Goal: Task Accomplishment & Management: Manage account settings

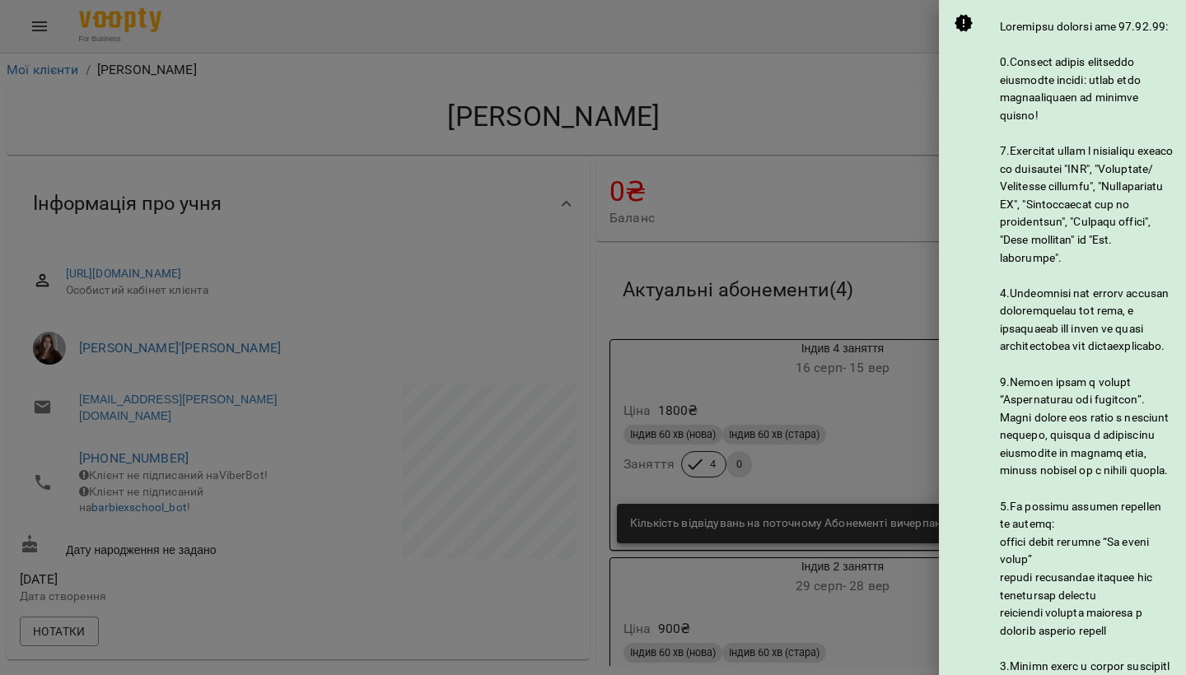
click at [976, 31] on div at bounding box center [593, 337] width 1186 height 675
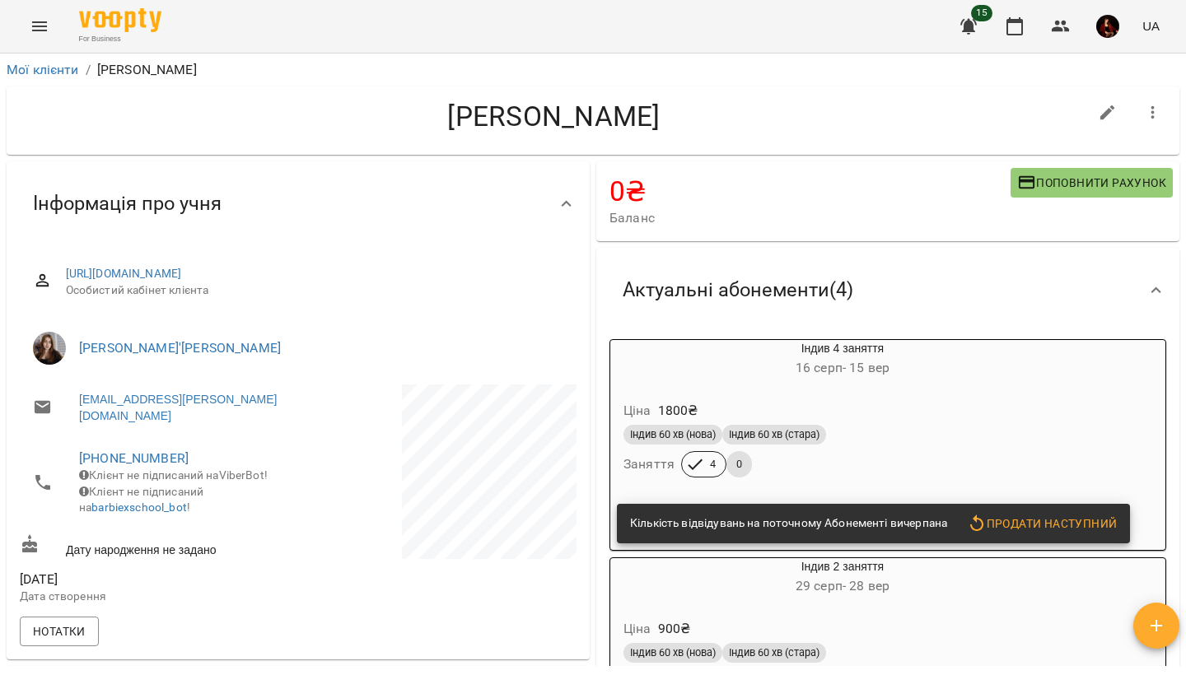
click at [968, 29] on icon "button" at bounding box center [968, 27] width 16 height 16
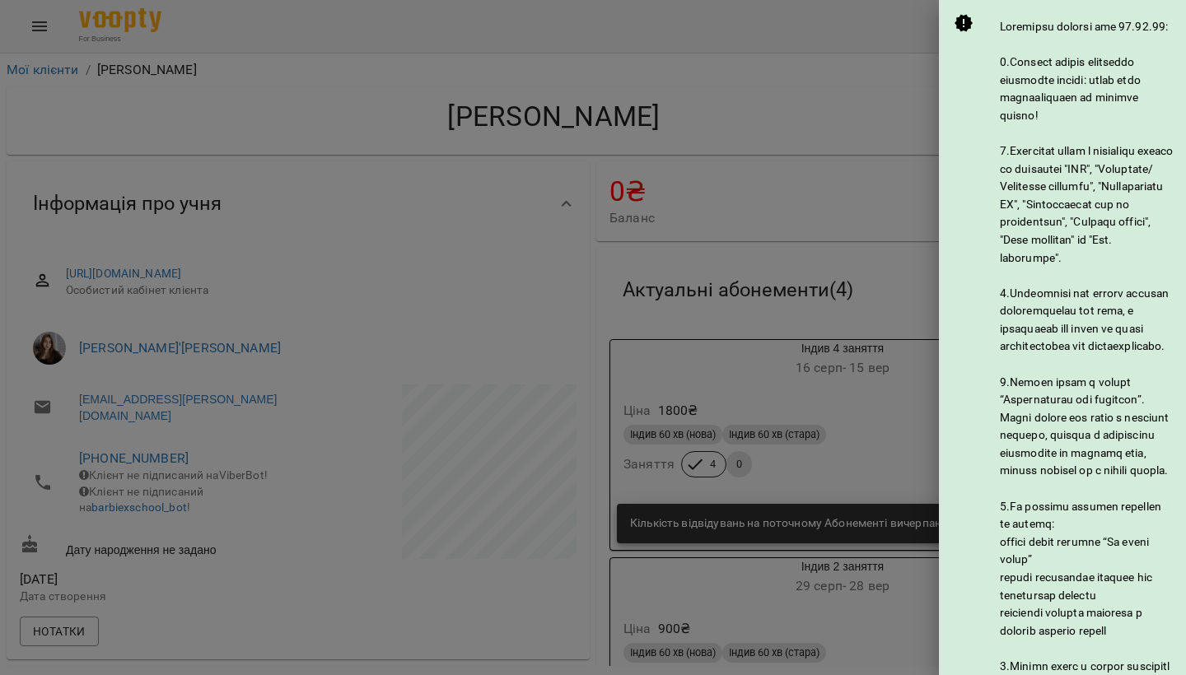
click at [969, 28] on div at bounding box center [593, 337] width 1186 height 675
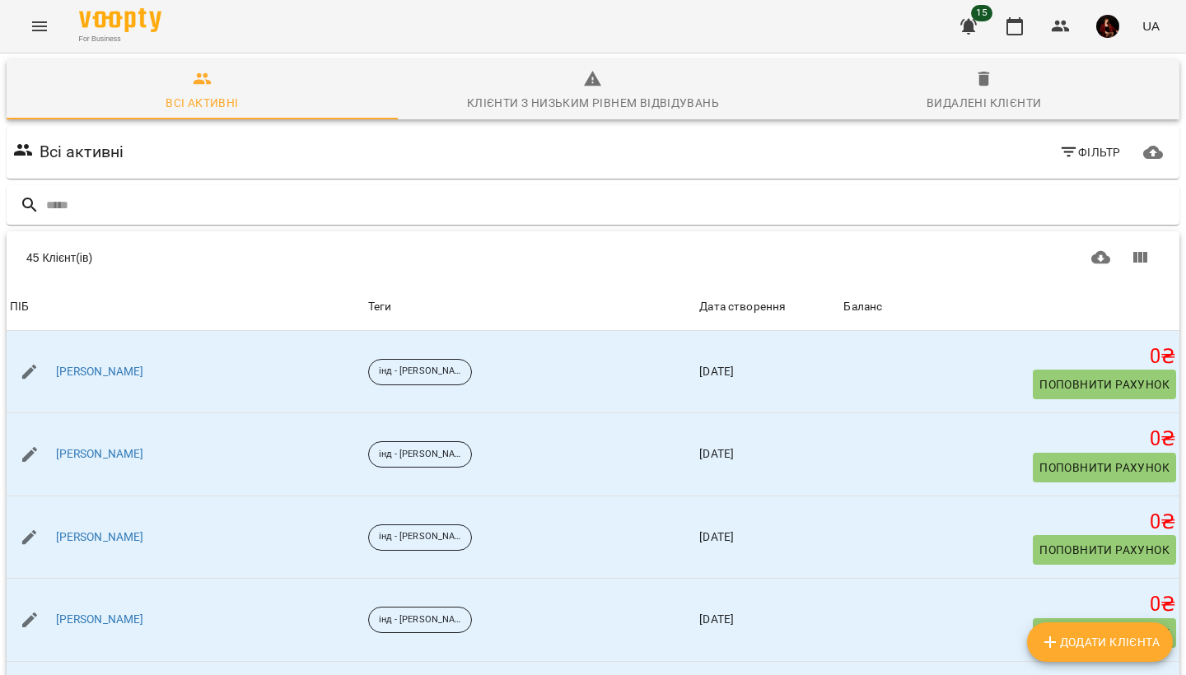
click at [978, 21] on span "15" at bounding box center [981, 13] width 21 height 16
click at [971, 32] on icon "button" at bounding box center [968, 26] width 20 height 20
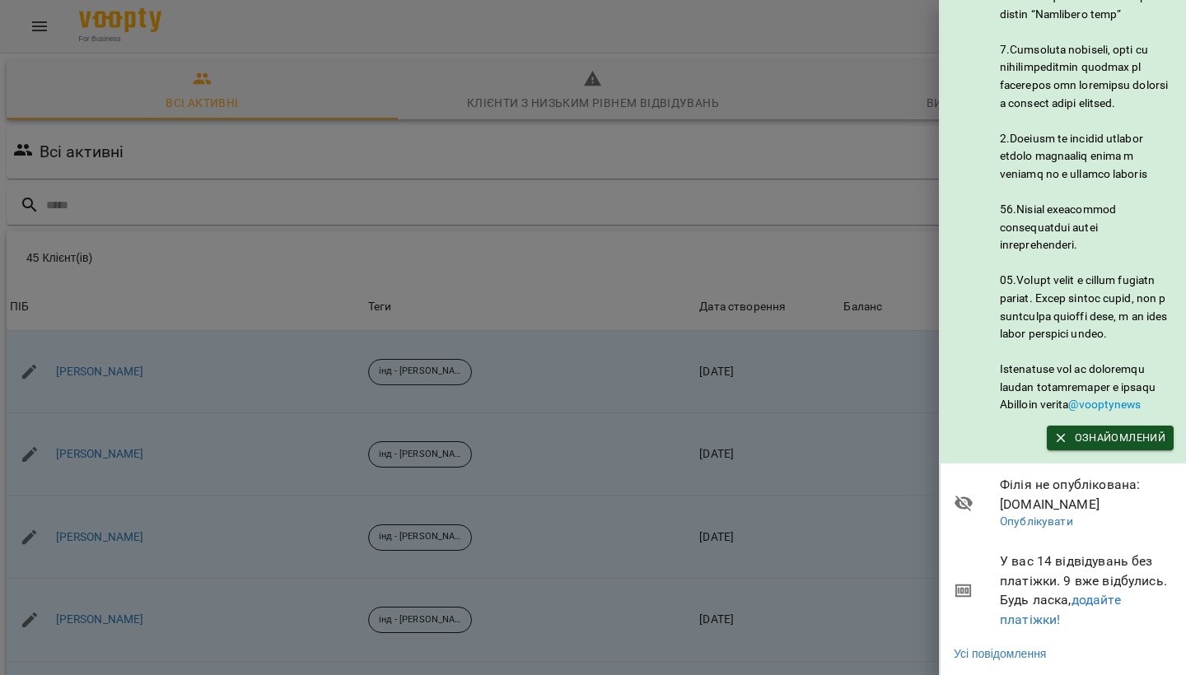
scroll to position [836, 0]
click at [1091, 602] on link "додайте платіжки!" at bounding box center [1060, 609] width 121 height 35
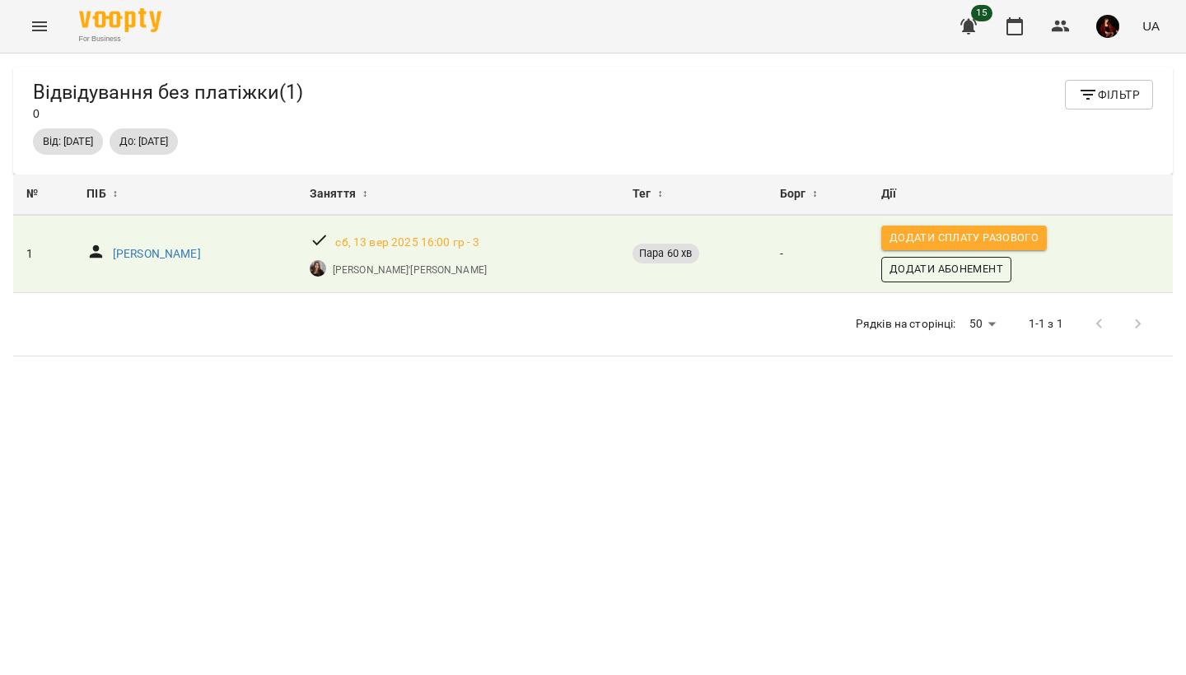
click at [969, 271] on span "Додати Абонемент" at bounding box center [946, 269] width 114 height 18
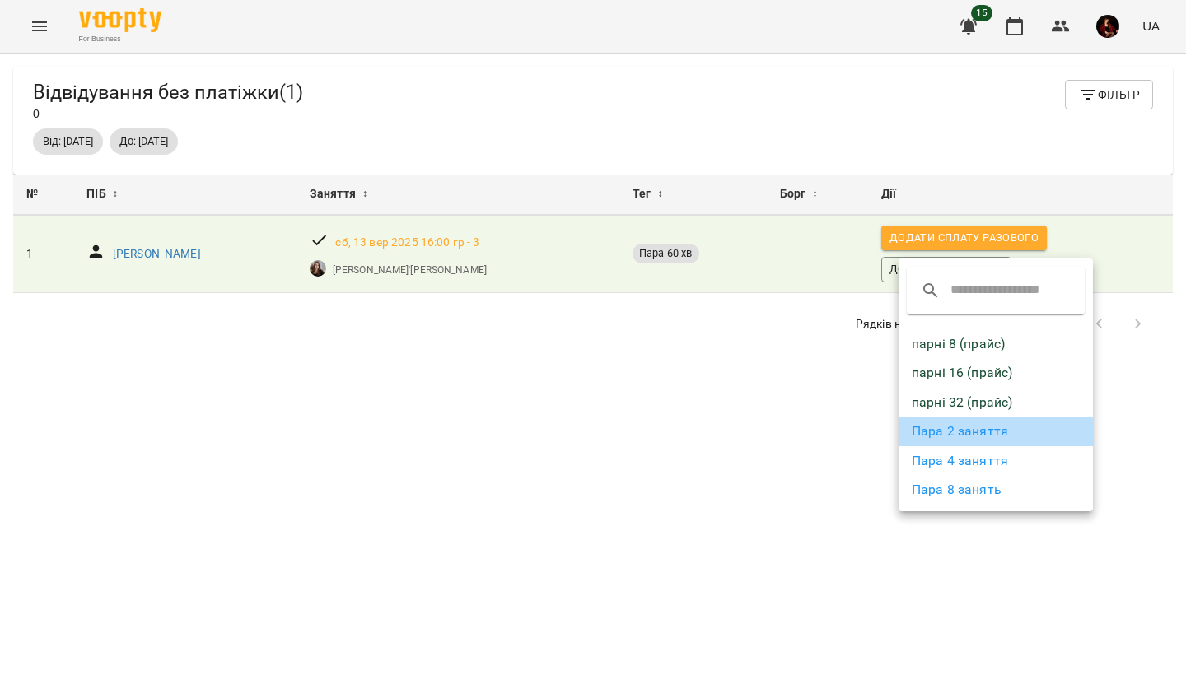
click at [950, 440] on li "Пара 2 заняття" at bounding box center [995, 432] width 194 height 30
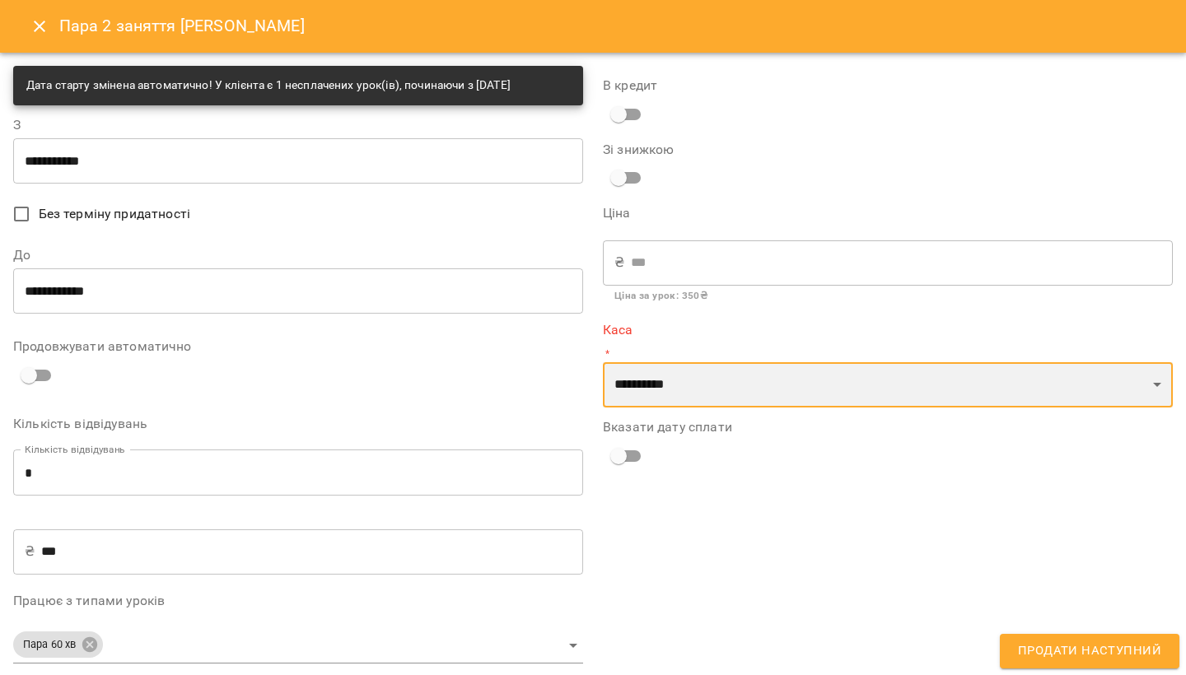
select select "****"
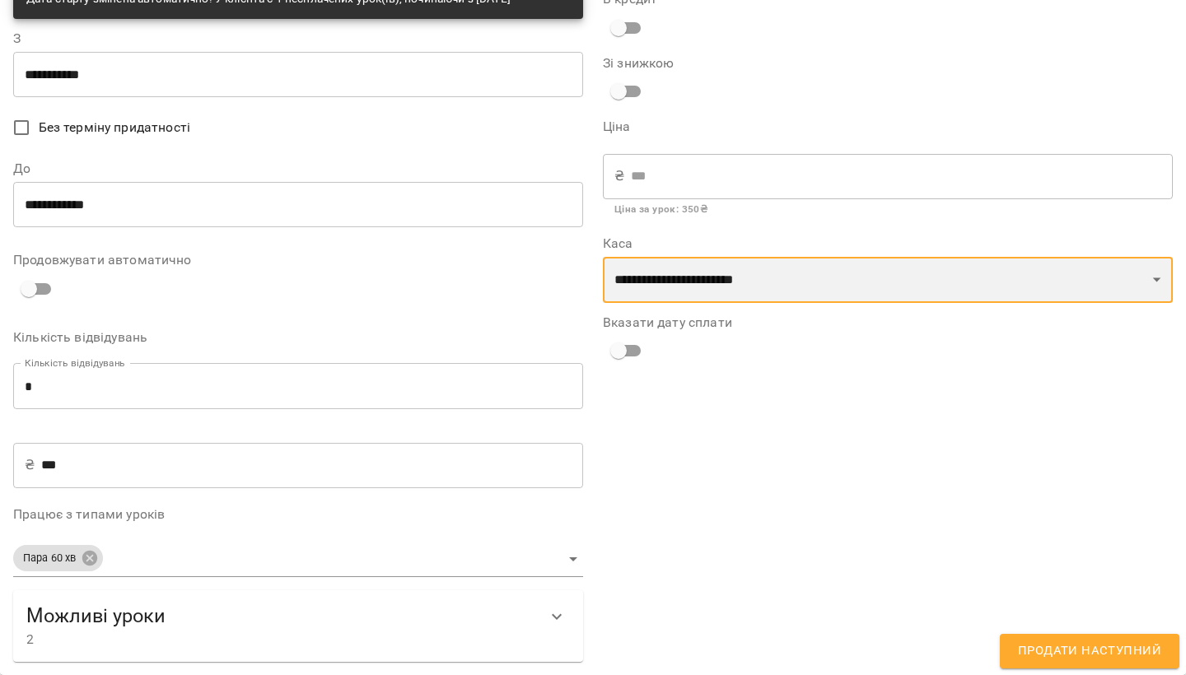
scroll to position [89, 0]
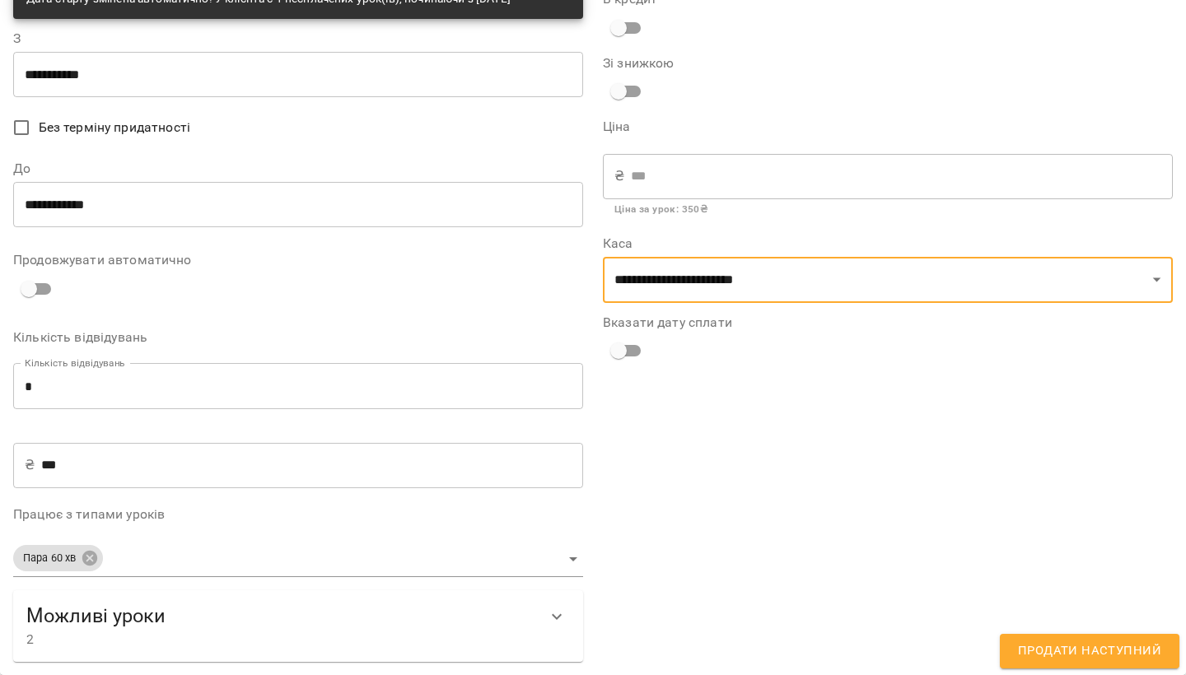
click at [1053, 650] on span "Продати наступний" at bounding box center [1089, 651] width 143 height 21
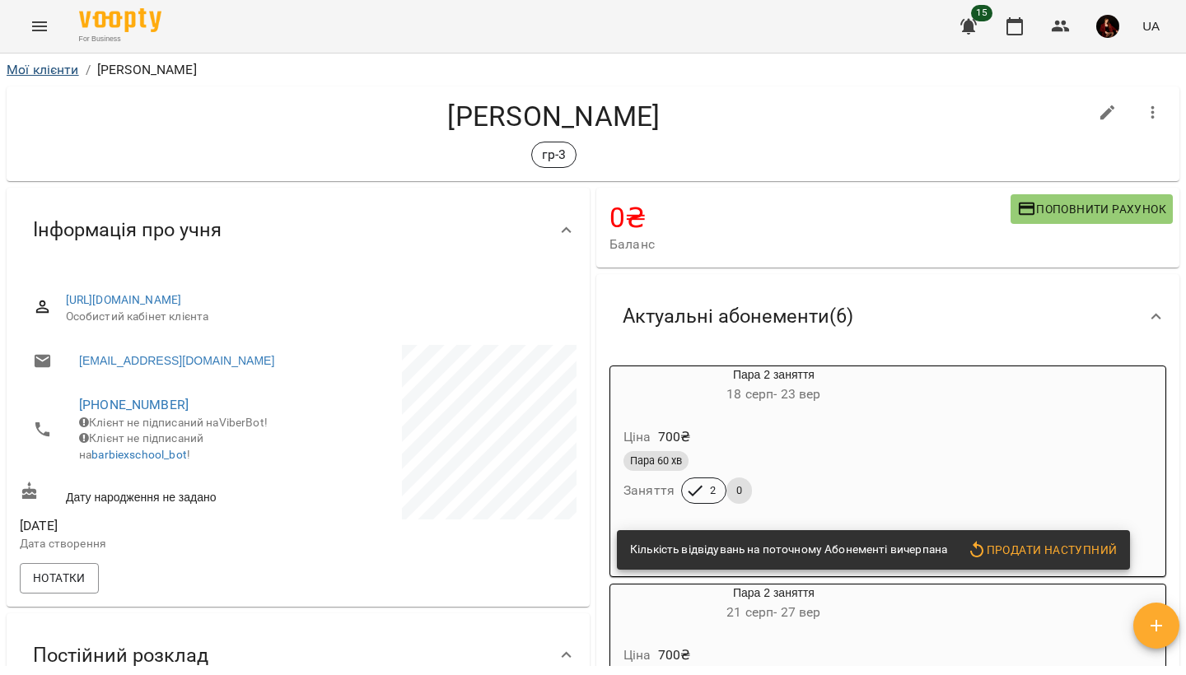
click at [68, 71] on link "Мої клієнти" at bounding box center [43, 70] width 72 height 16
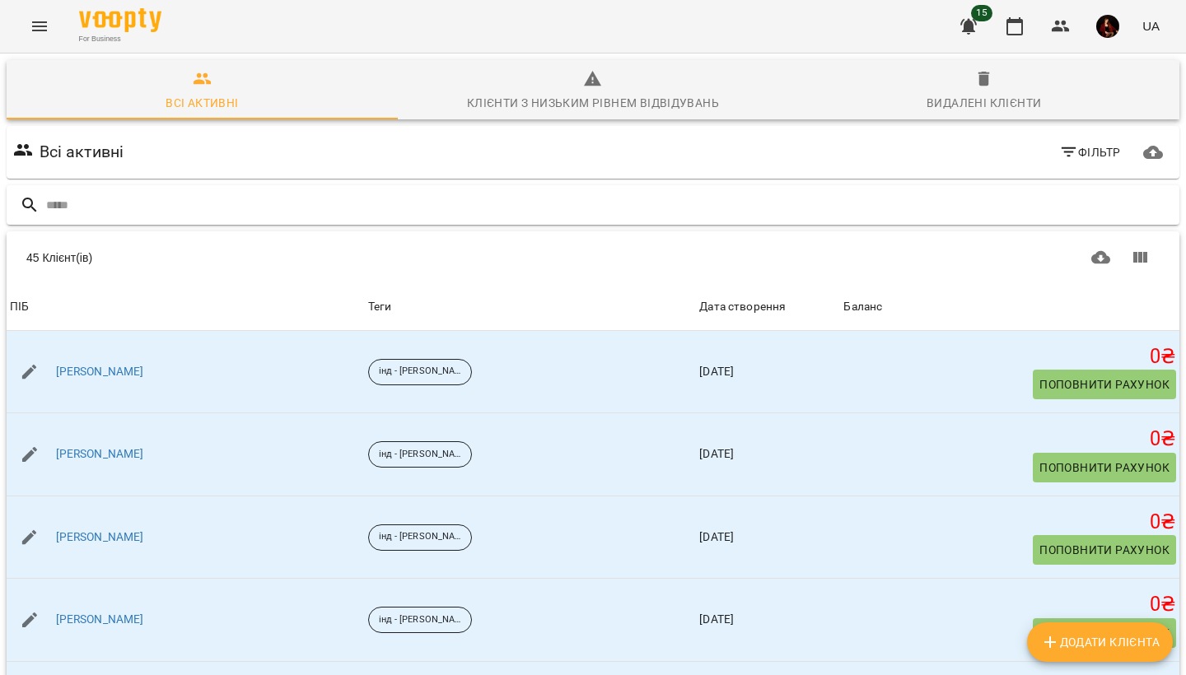
click at [107, 198] on input "text" at bounding box center [609, 205] width 1126 height 27
click at [34, 34] on icon "Menu" at bounding box center [40, 26] width 20 height 20
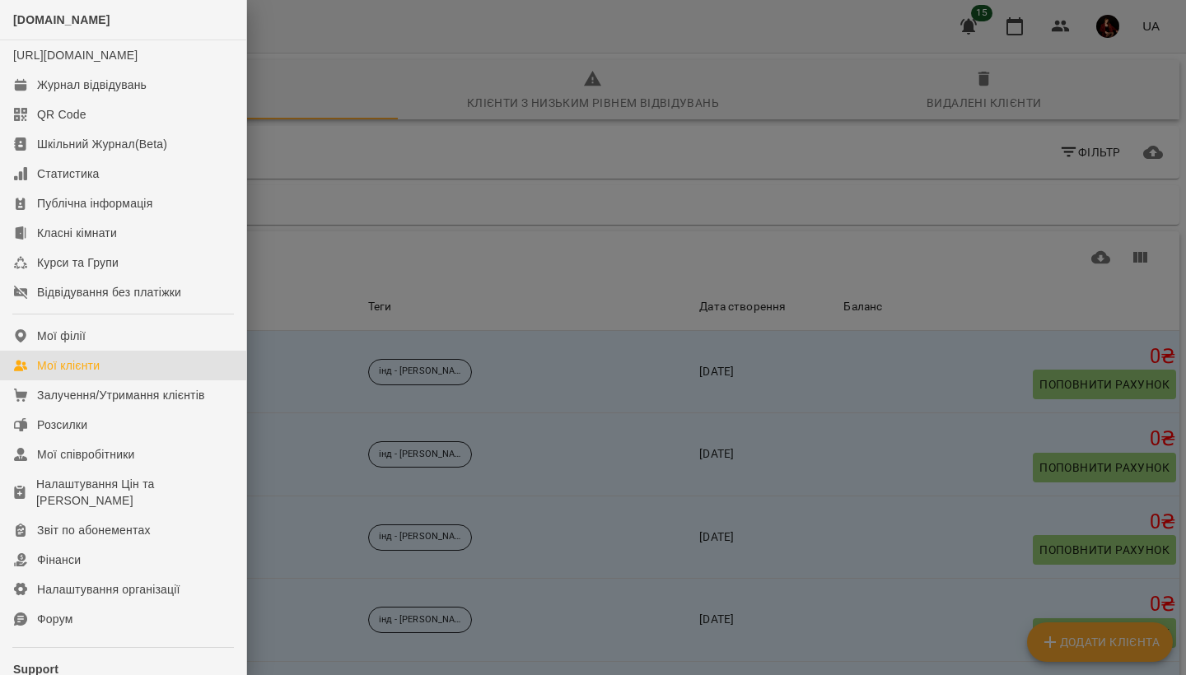
click at [372, 343] on div at bounding box center [593, 337] width 1186 height 675
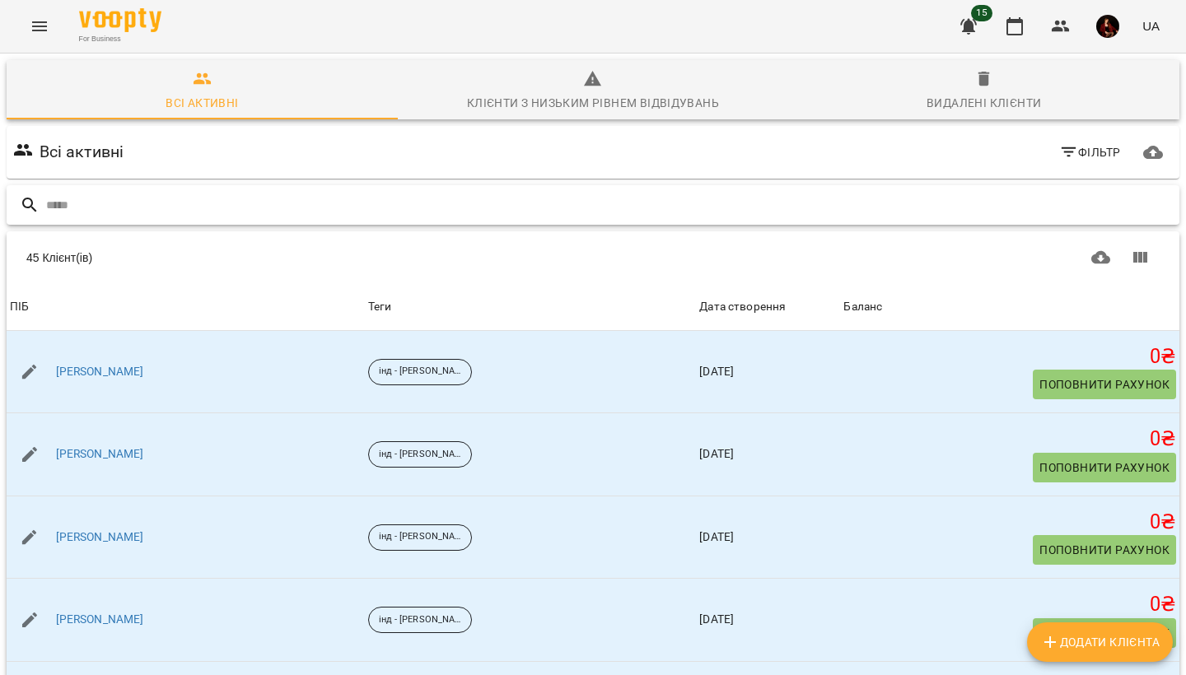
click at [634, 211] on input "text" at bounding box center [609, 205] width 1126 height 27
type input "*"
click at [977, 33] on icon "button" at bounding box center [968, 26] width 20 height 20
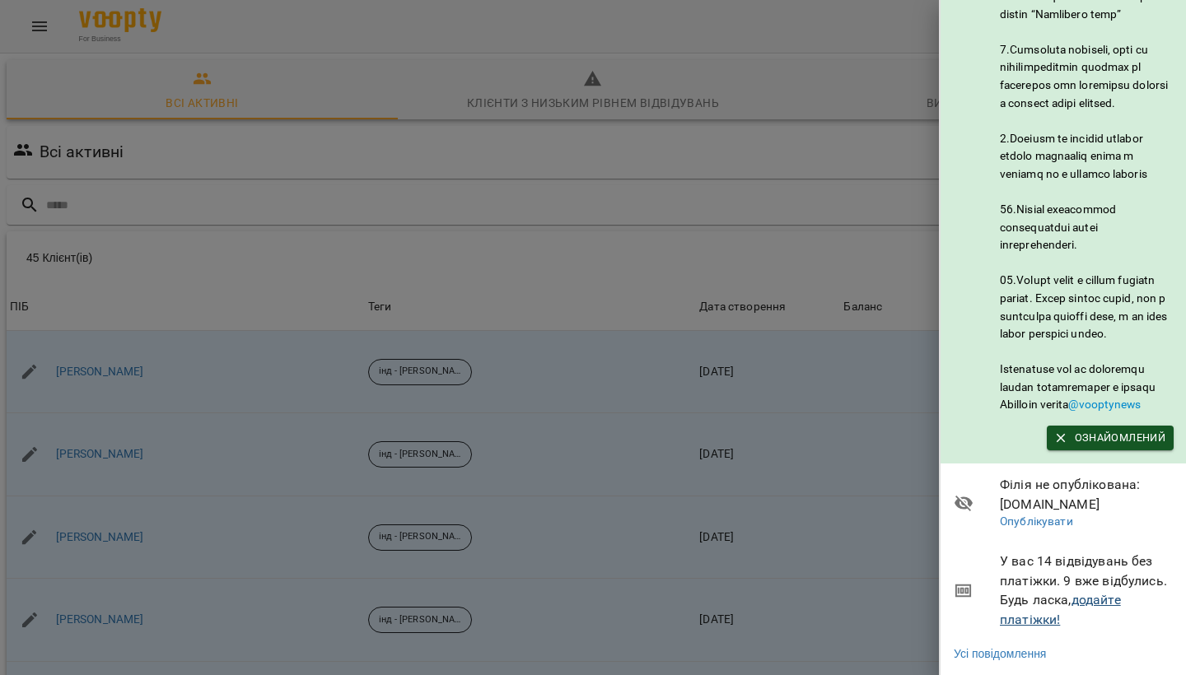
scroll to position [836, 0]
click at [1051, 618] on link "додайте платіжки!" at bounding box center [1060, 609] width 121 height 35
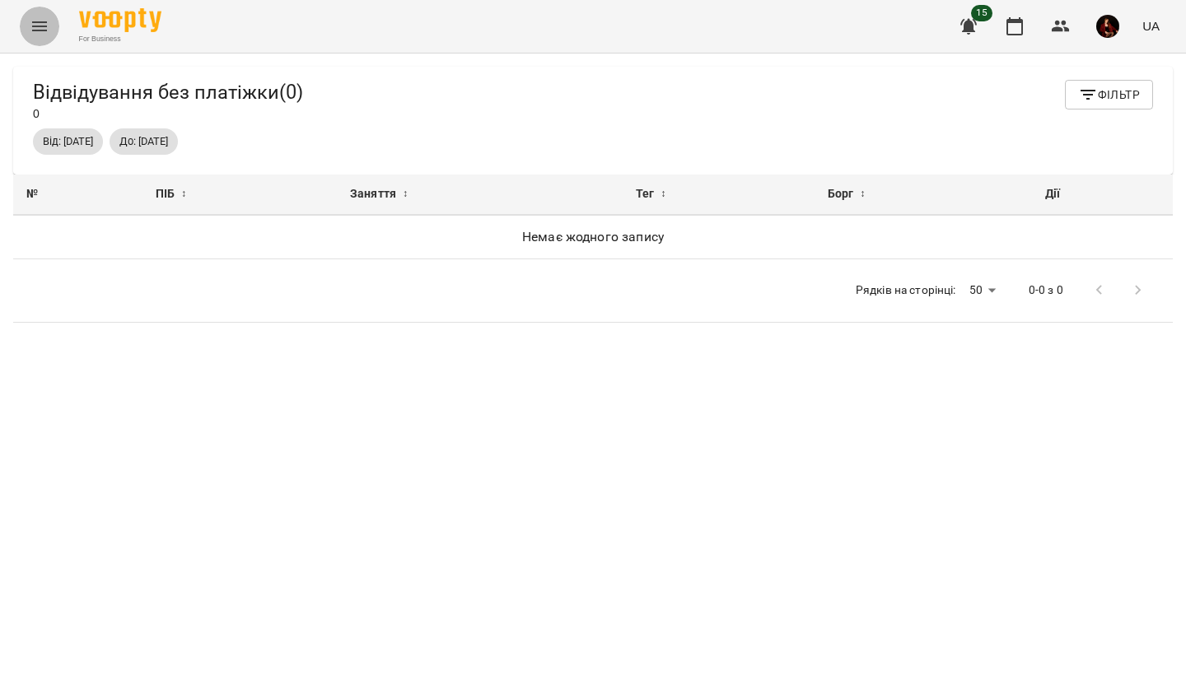
click at [49, 13] on button "Menu" at bounding box center [40, 27] width 40 height 40
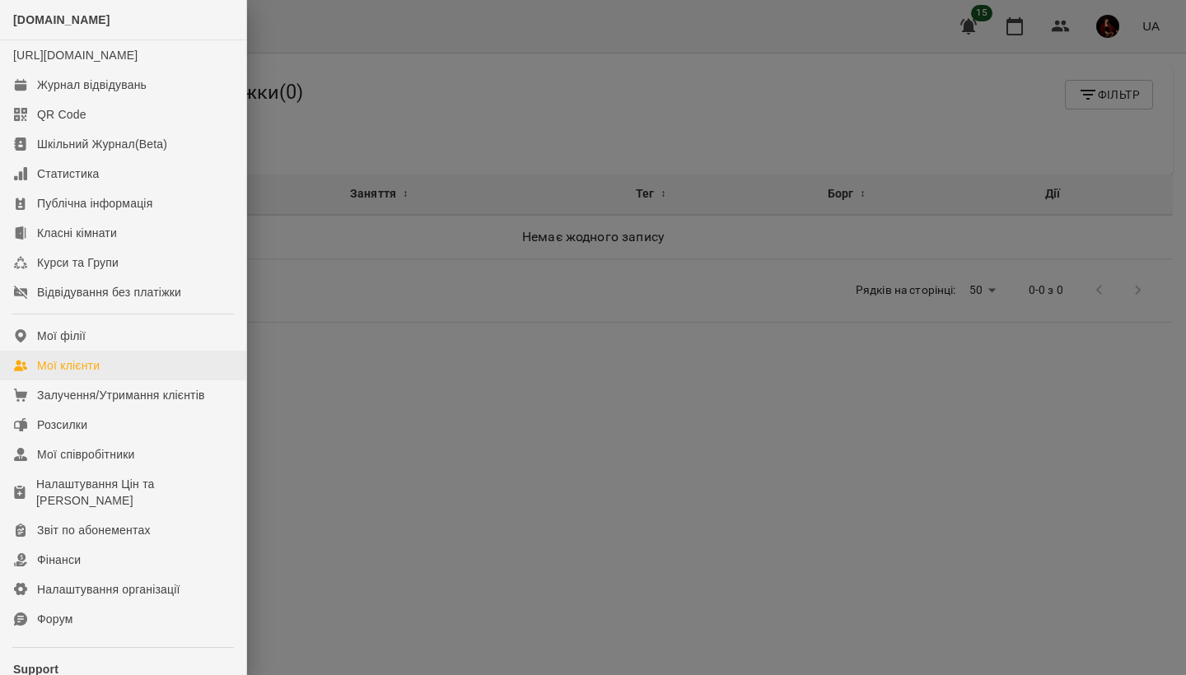
click at [117, 377] on link "Мої клієнти" at bounding box center [123, 366] width 246 height 30
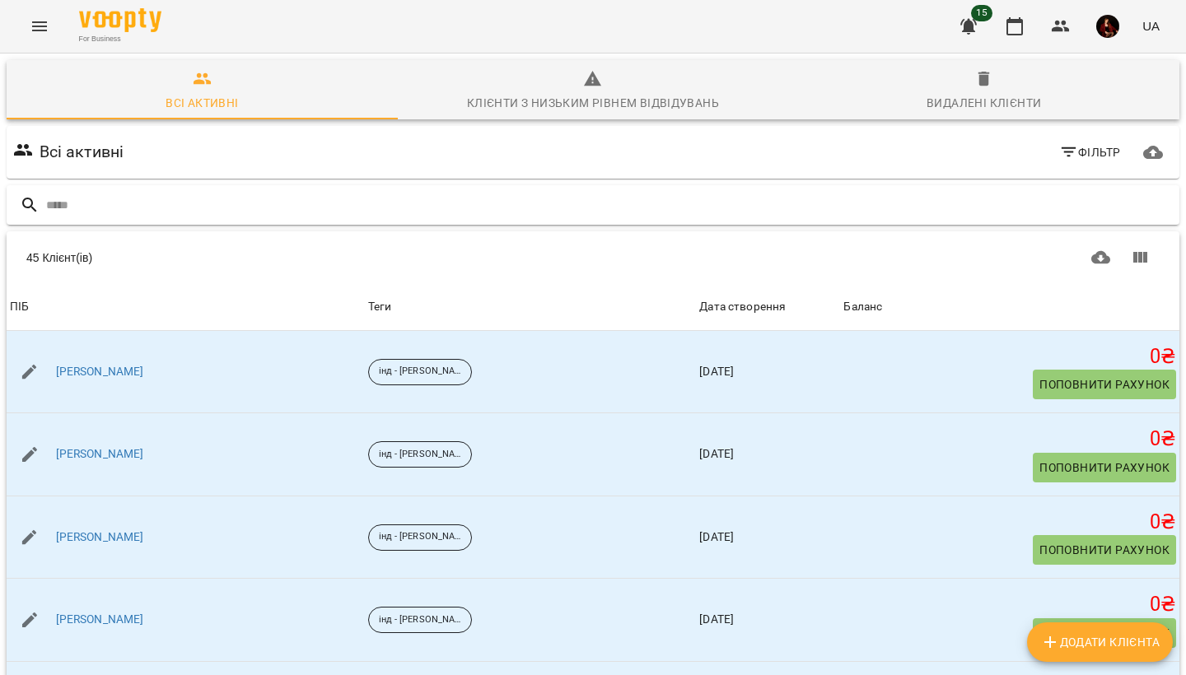
click at [116, 217] on input "text" at bounding box center [609, 205] width 1126 height 27
click at [116, 209] on input "text" at bounding box center [609, 205] width 1126 height 27
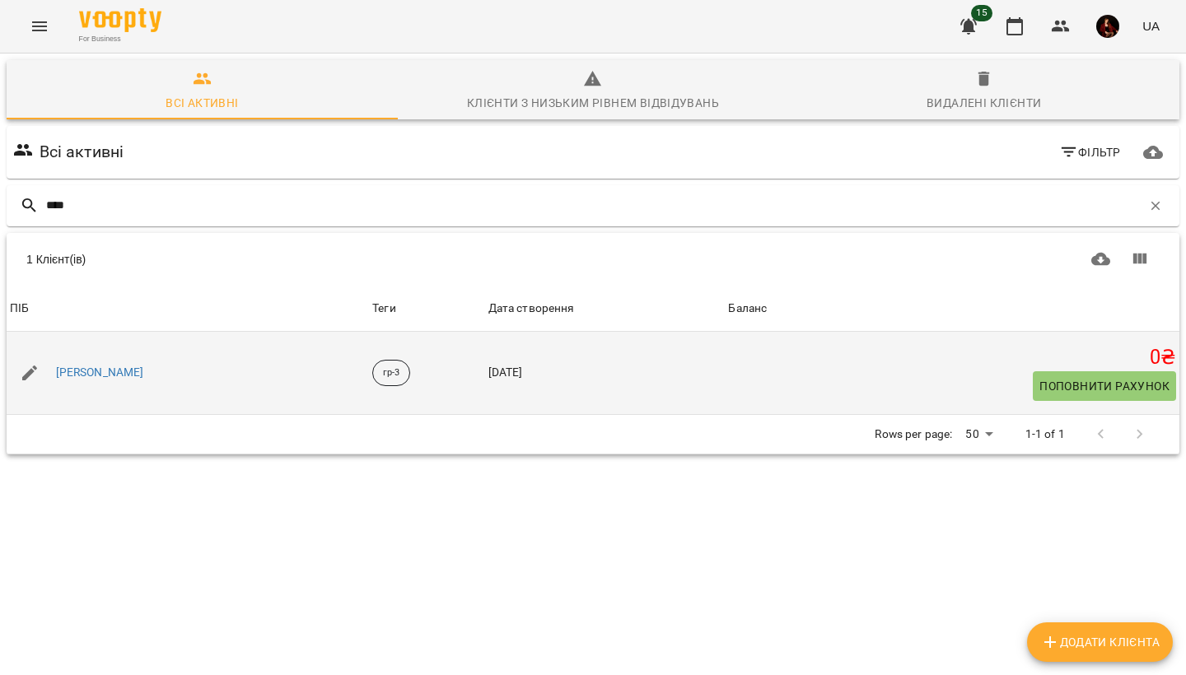
type input "****"
click at [63, 362] on div "[PERSON_NAME]" at bounding box center [100, 372] width 95 height 23
click at [66, 370] on link "[PERSON_NAME]" at bounding box center [100, 373] width 88 height 16
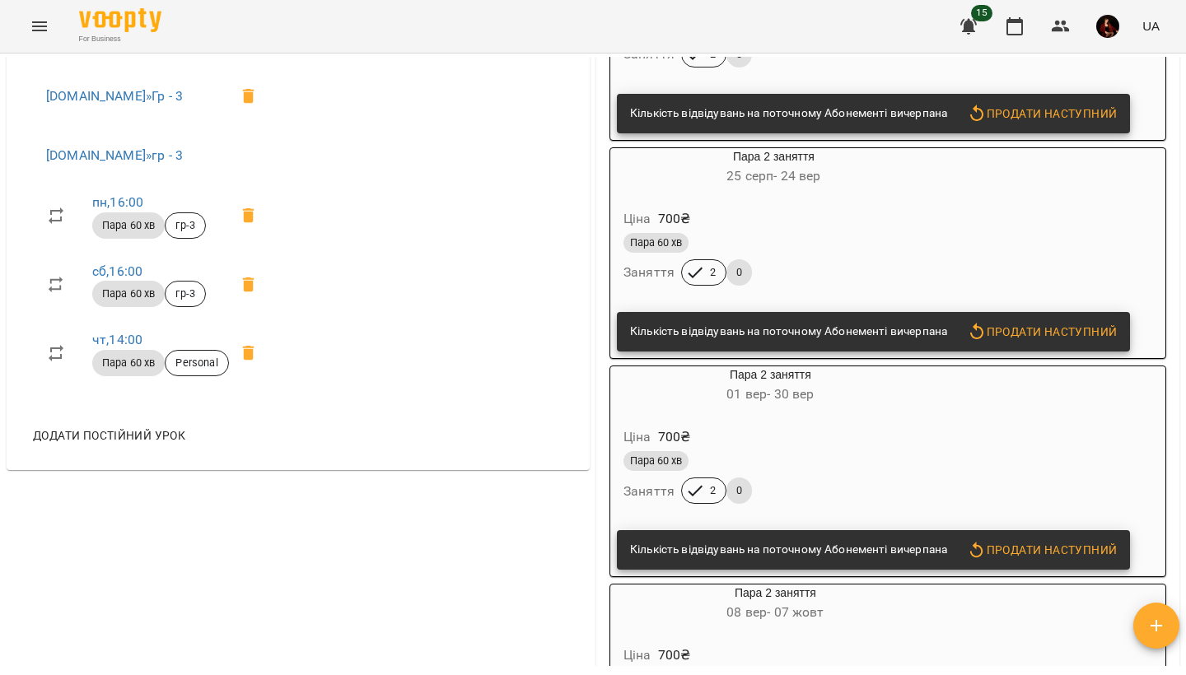
scroll to position [645, 0]
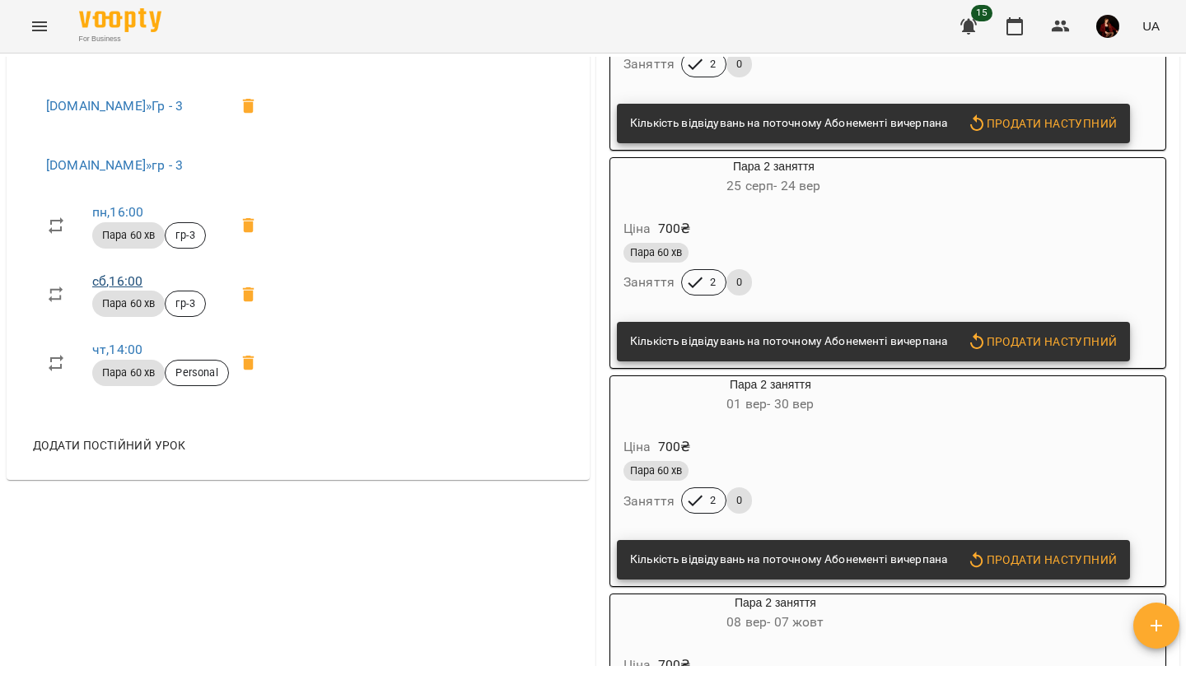
click at [122, 289] on link "сб , 16:00" at bounding box center [117, 281] width 50 height 16
select select "*"
select select "**********"
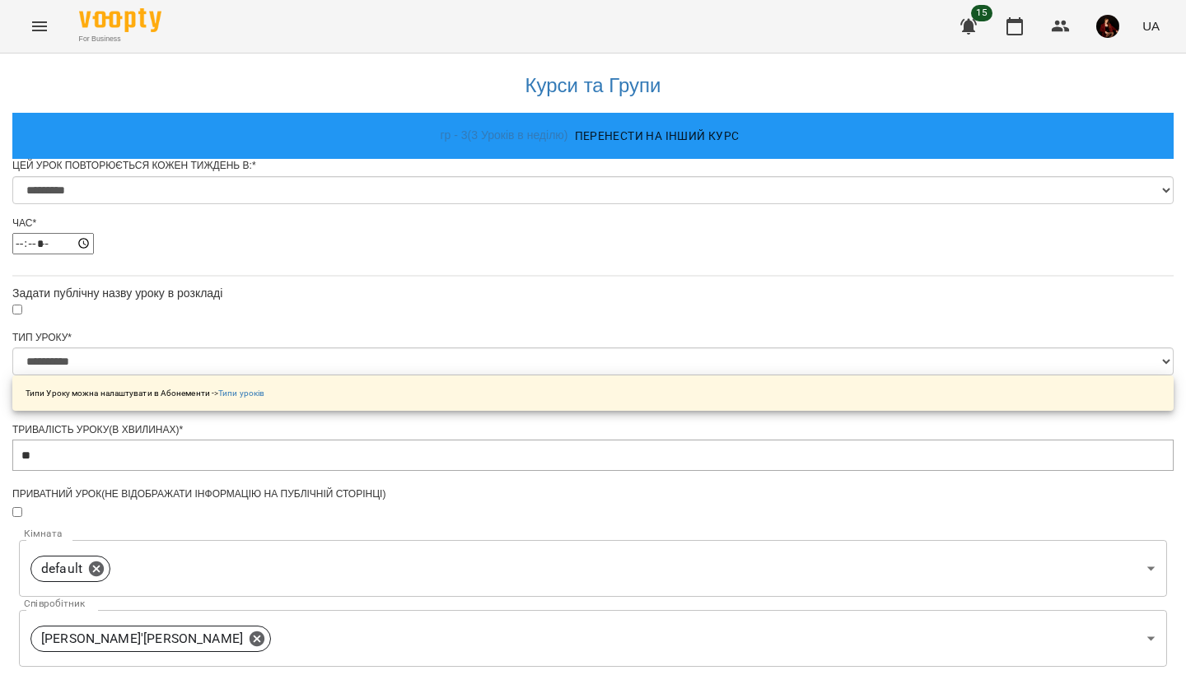
scroll to position [599, 0]
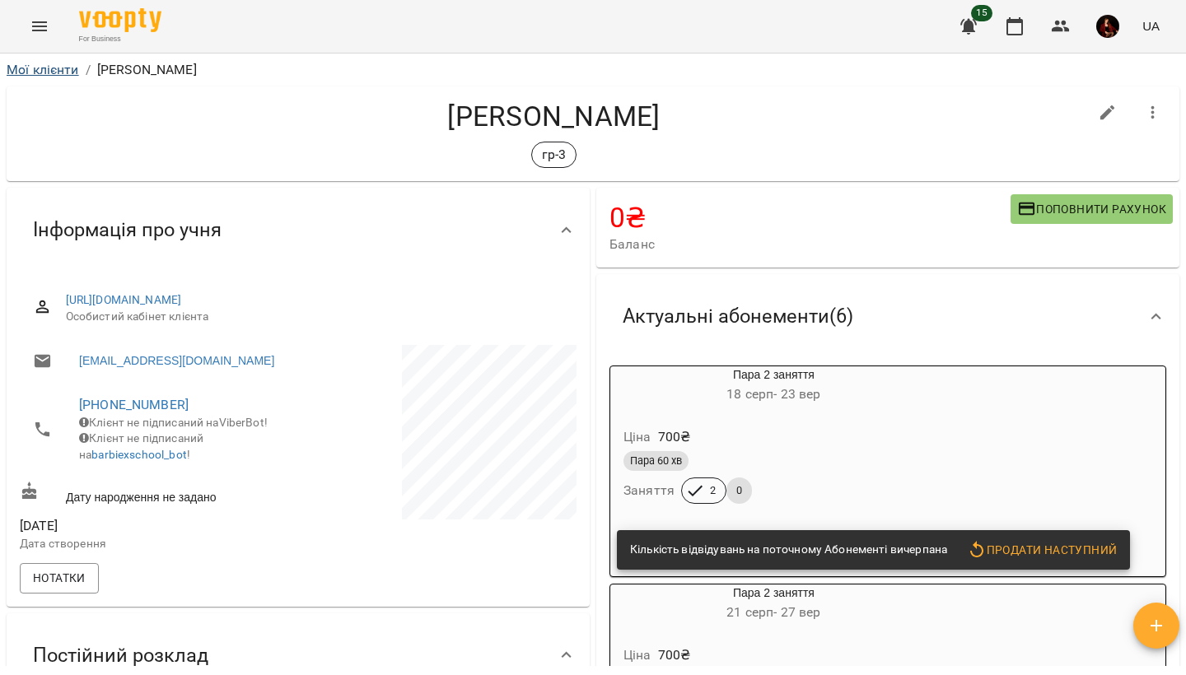
click at [73, 70] on link "Мої клієнти" at bounding box center [43, 70] width 72 height 16
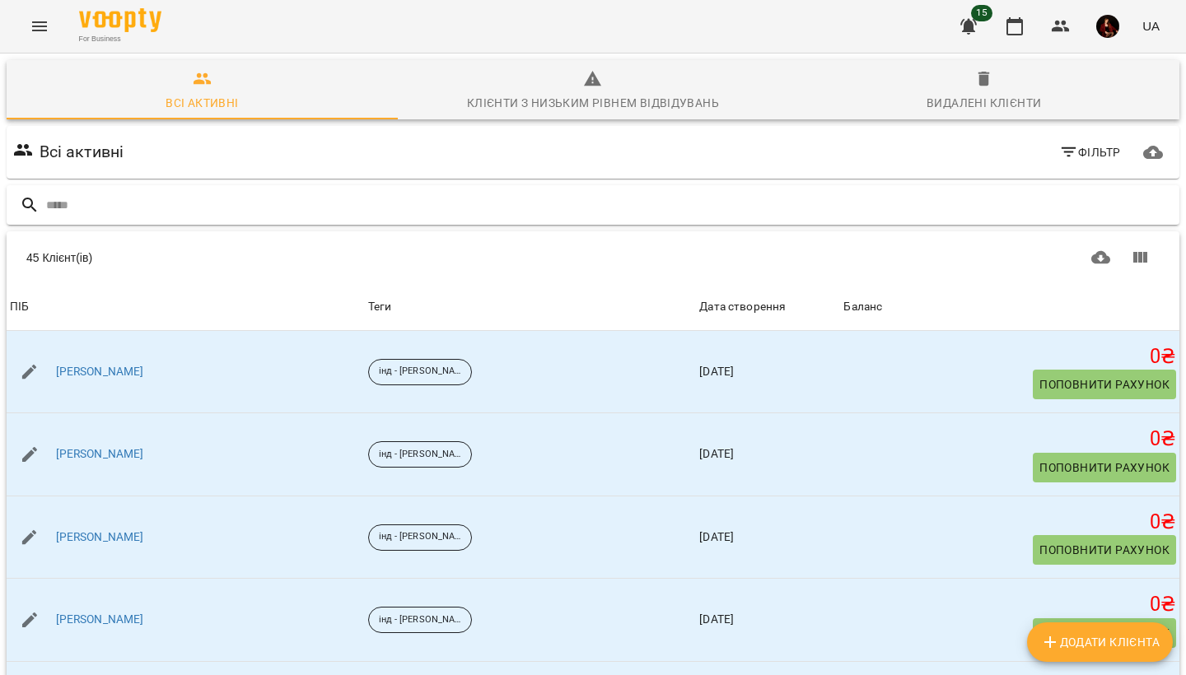
click at [207, 222] on div at bounding box center [593, 205] width 1172 height 40
click at [207, 215] on input "text" at bounding box center [609, 205] width 1126 height 27
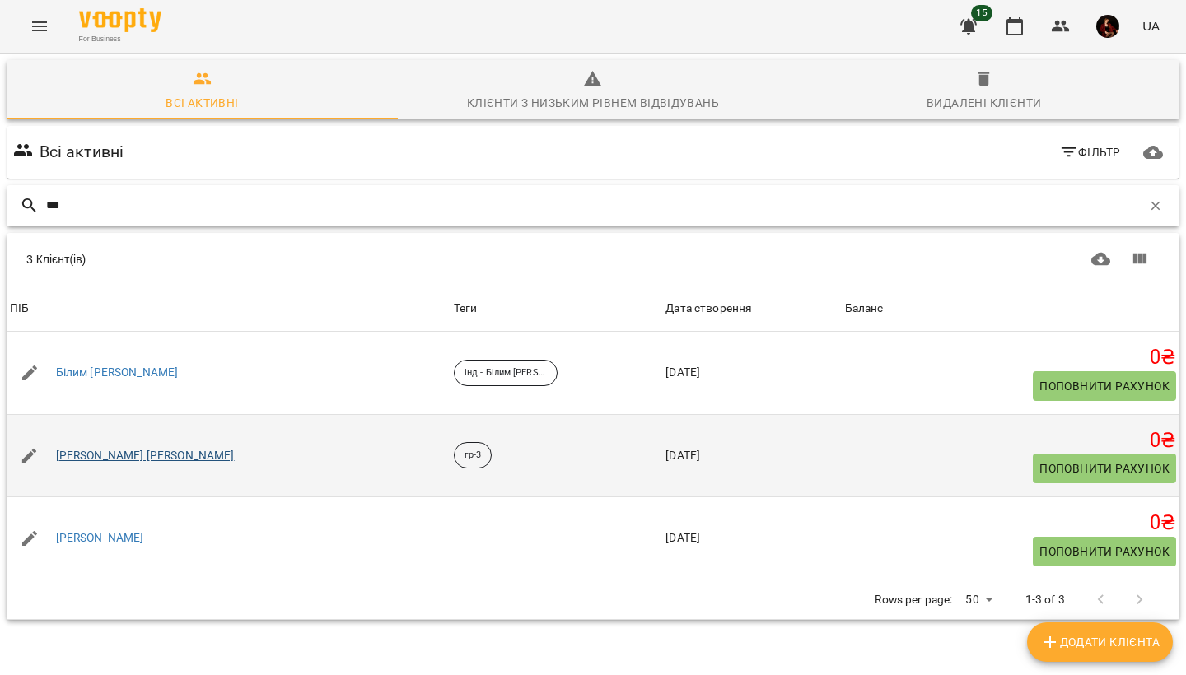
type input "***"
click at [132, 451] on link "Шарапко Вікторія Максимівна" at bounding box center [145, 456] width 179 height 16
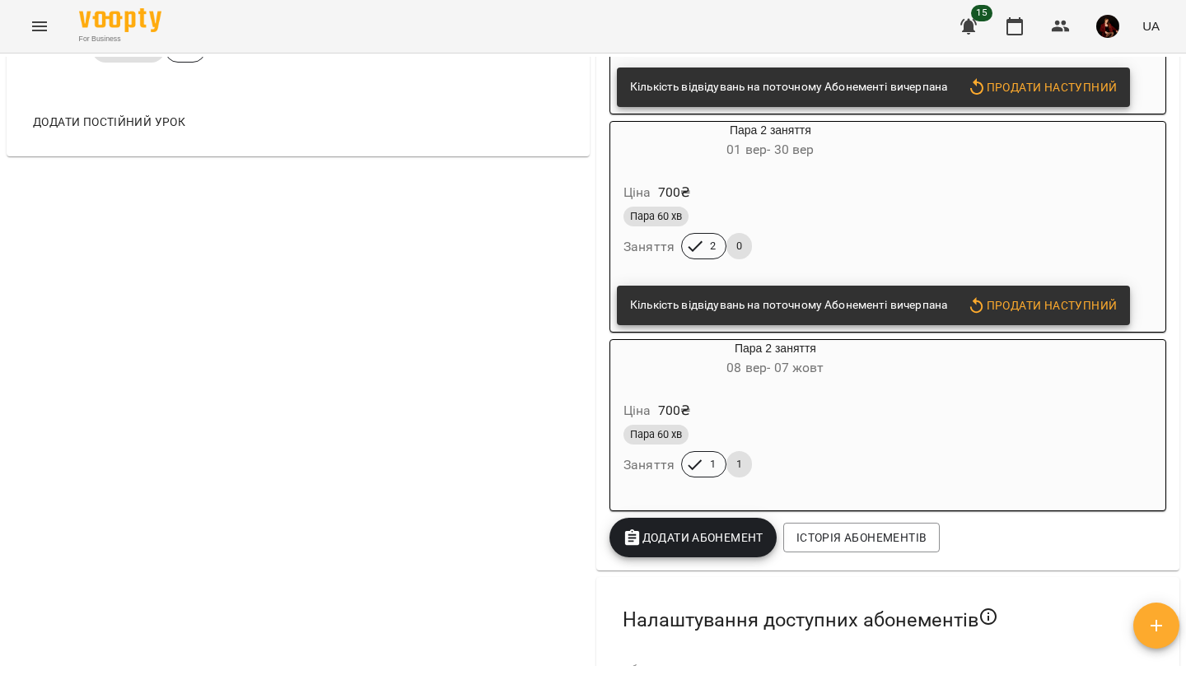
scroll to position [934, 0]
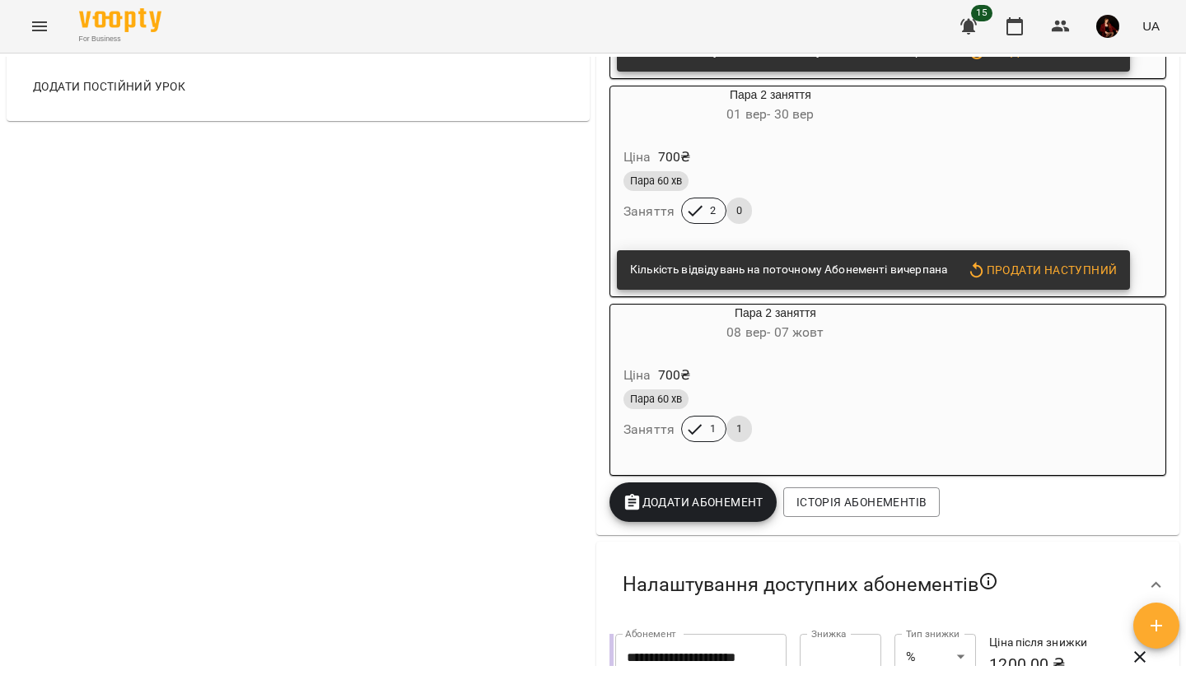
click at [858, 343] on h6 "08 вер - 07 жовт" at bounding box center [775, 332] width 330 height 23
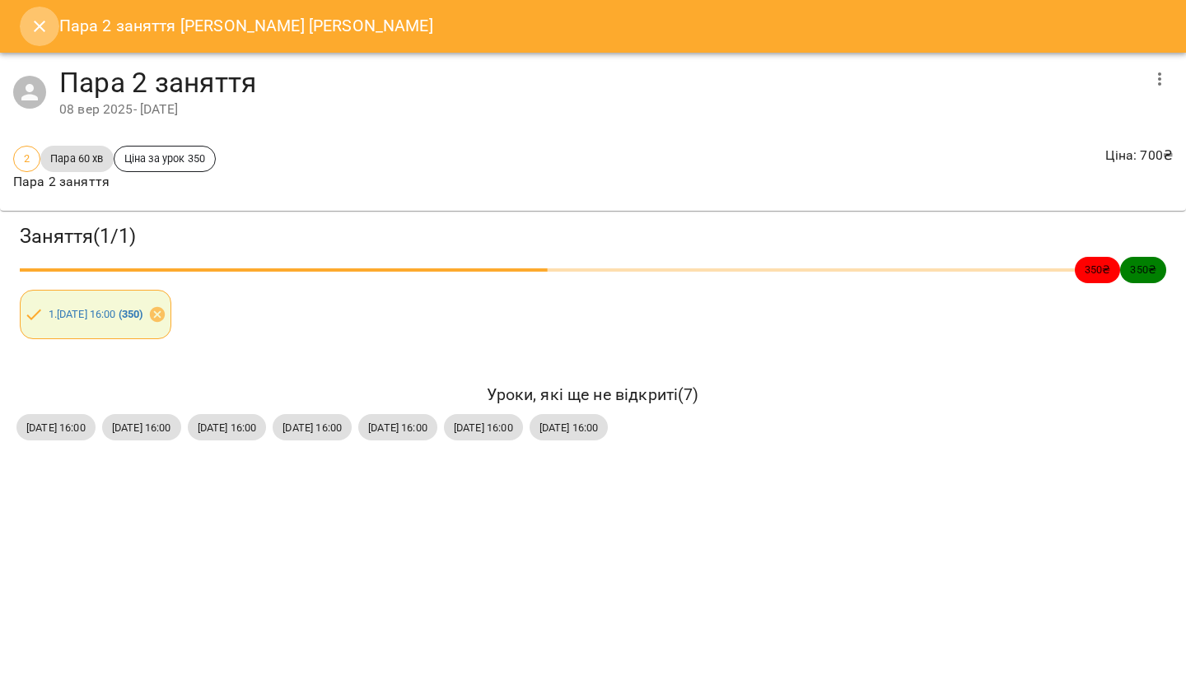
click at [40, 25] on icon "Close" at bounding box center [40, 27] width 12 height 12
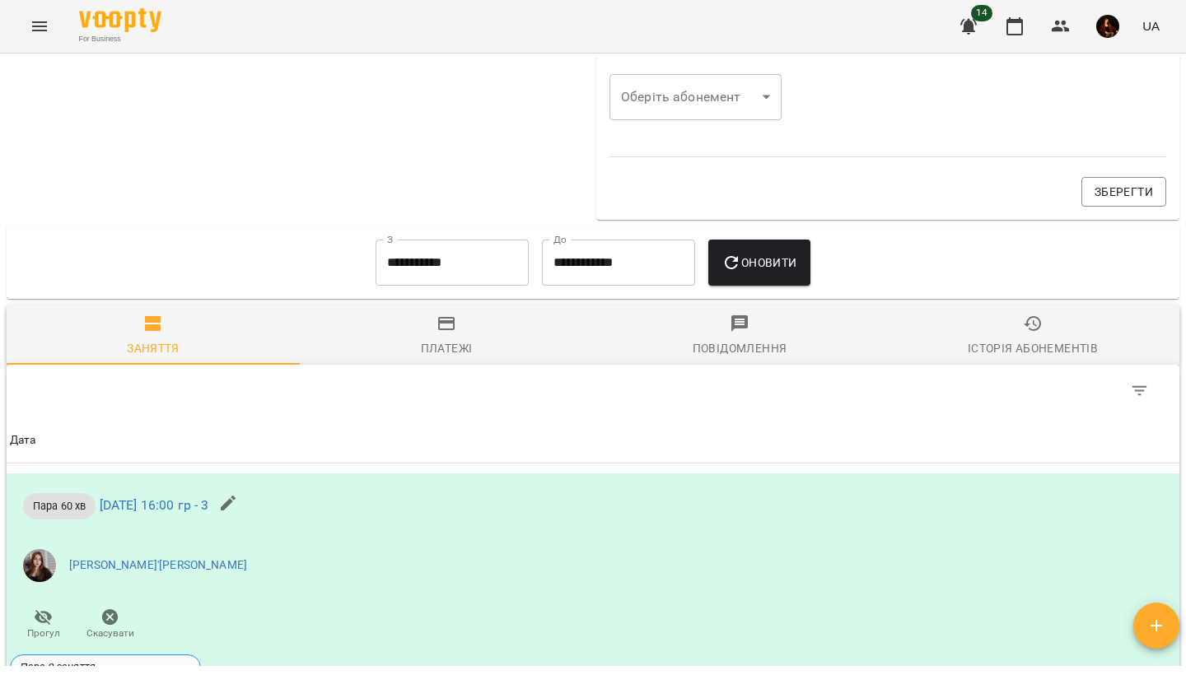
scroll to position [1681, 0]
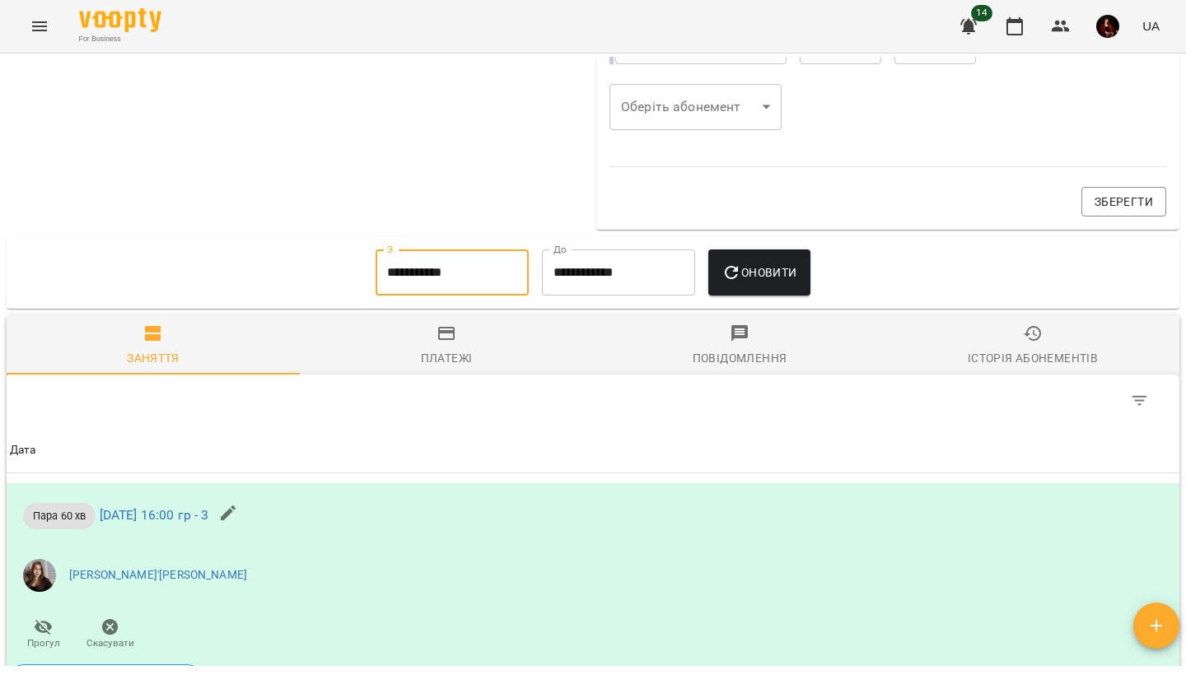
click at [477, 287] on input "**********" at bounding box center [451, 272] width 153 height 46
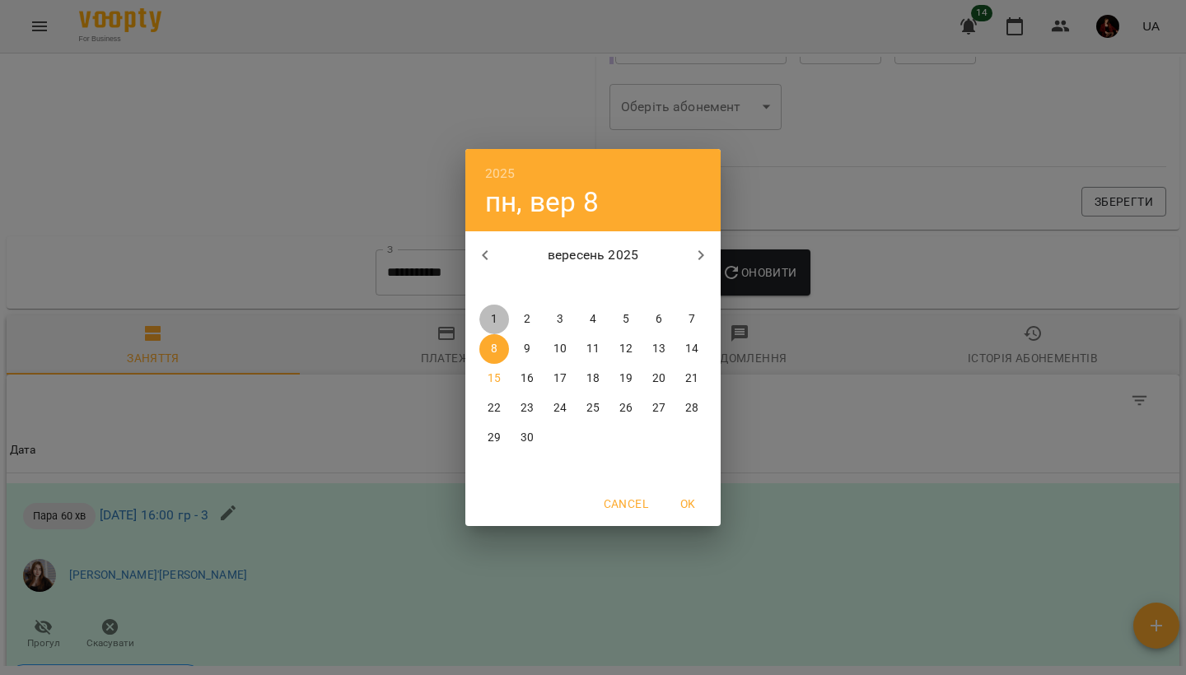
click at [486, 315] on span "1" at bounding box center [494, 319] width 30 height 16
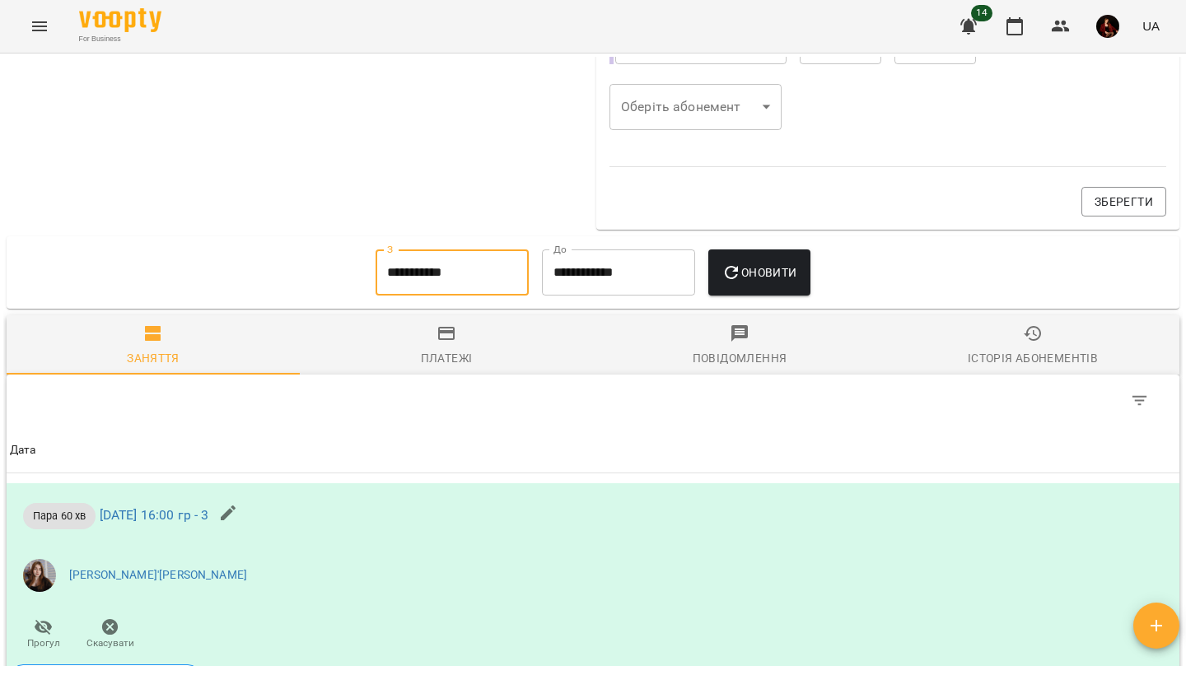
click at [762, 282] on span "Оновити" at bounding box center [758, 273] width 75 height 20
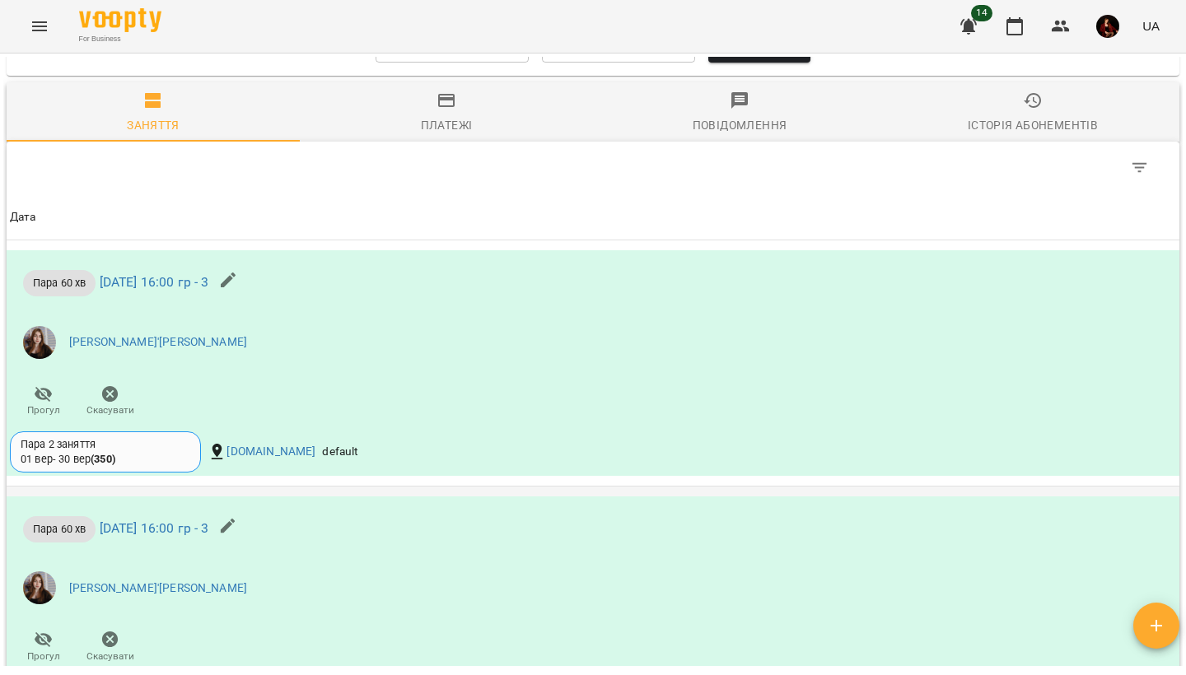
scroll to position [1909, 0]
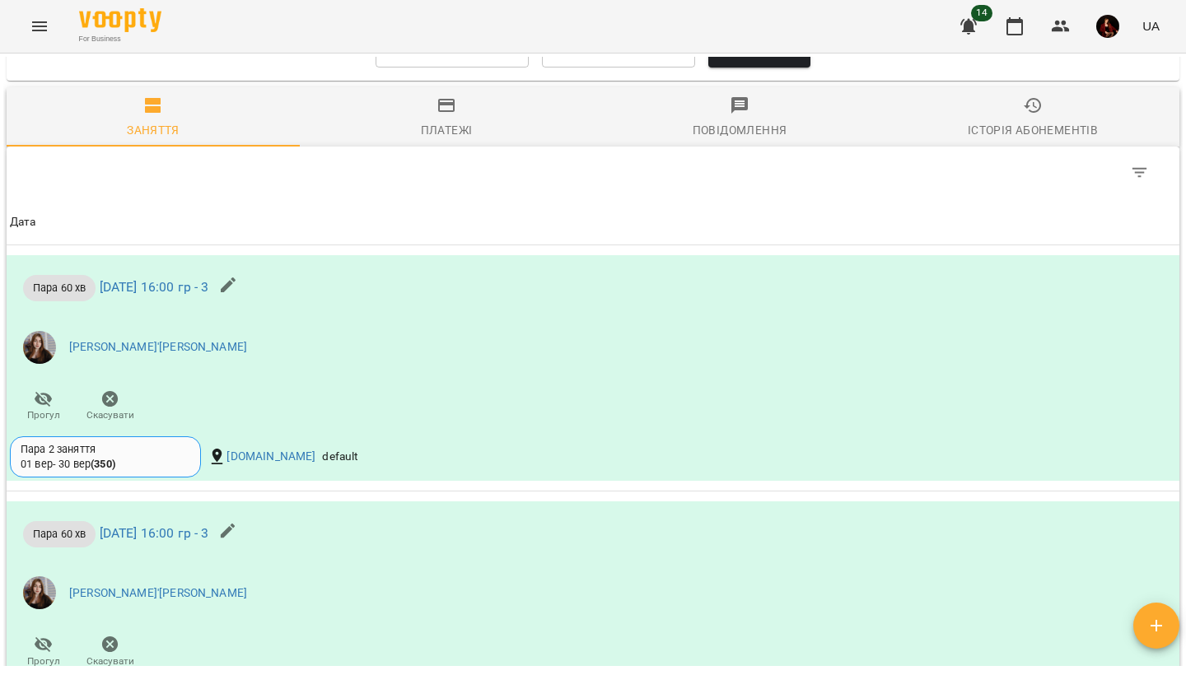
click at [1146, 622] on icon "button" at bounding box center [1156, 626] width 20 height 20
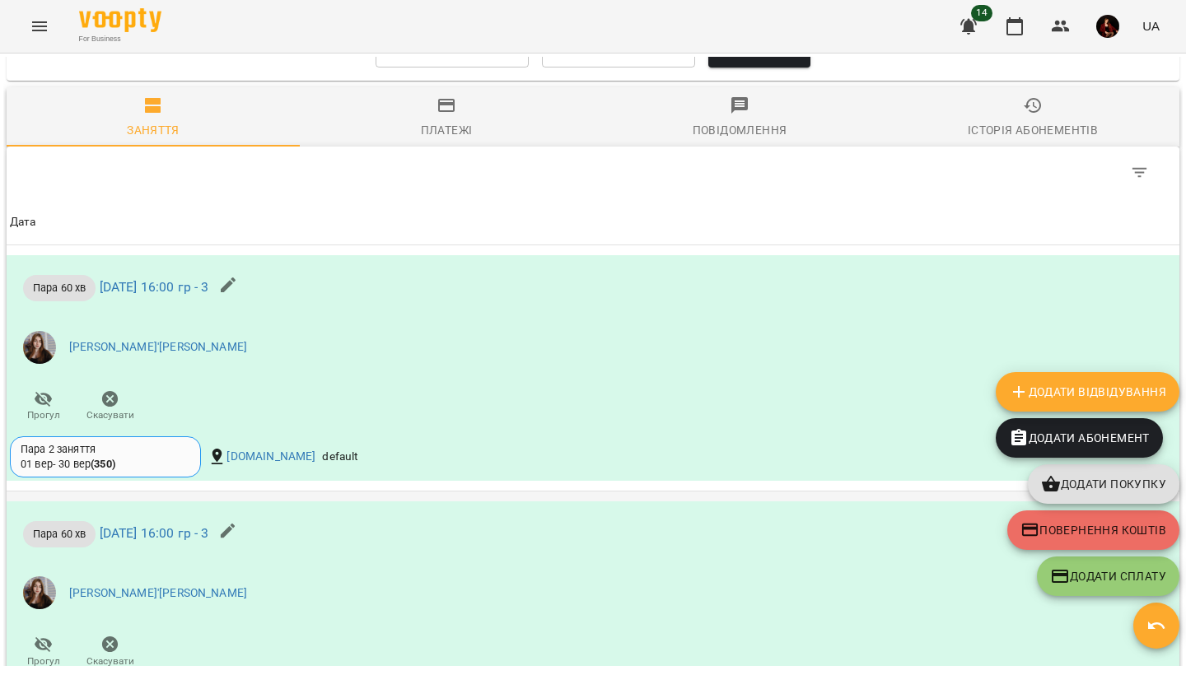
click at [829, 562] on div "Пара 60 хв пн 08 вер 2025 16:00 гр - 3 Кармазин Мар'яна Тарасівна Прогул Скасув…" at bounding box center [593, 614] width 1172 height 226
click at [1013, 229] on span "Дата" at bounding box center [593, 222] width 1166 height 20
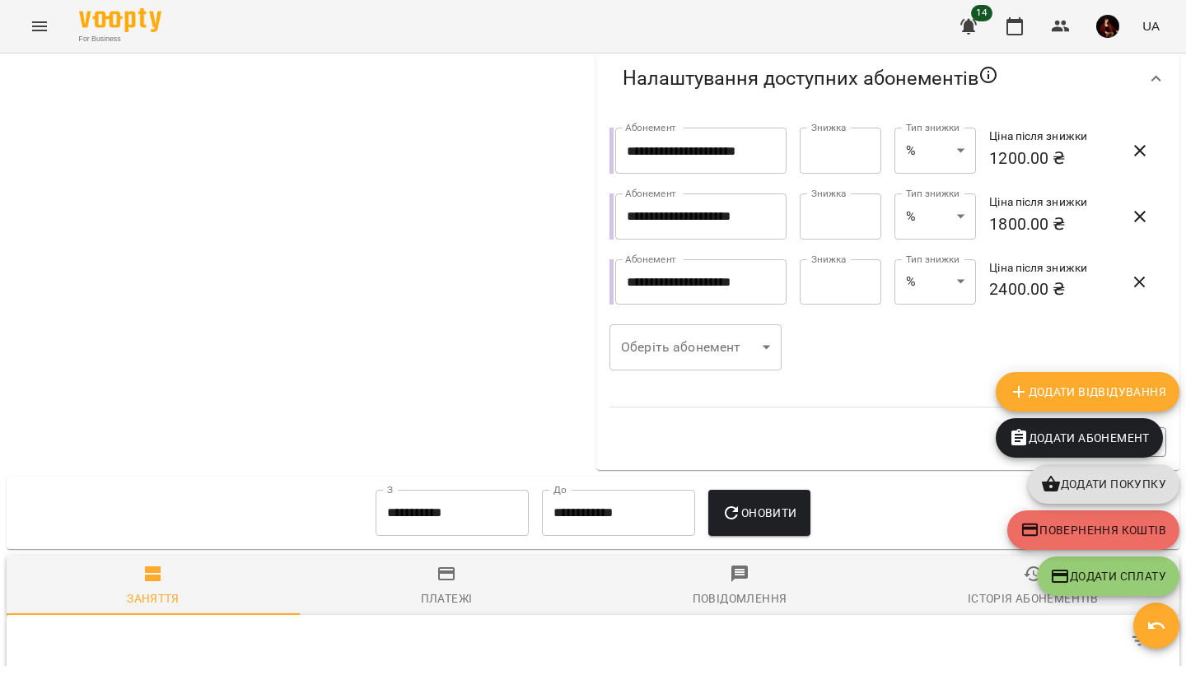
scroll to position [1391, 0]
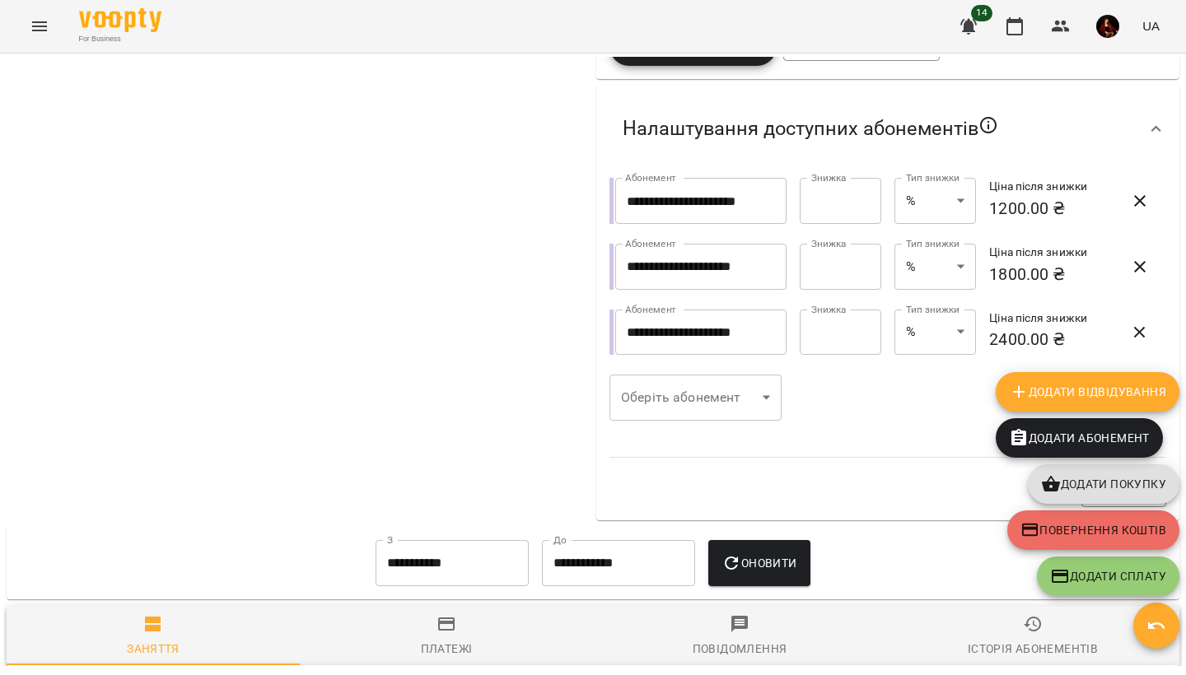
click at [473, 579] on input "**********" at bounding box center [451, 563] width 153 height 46
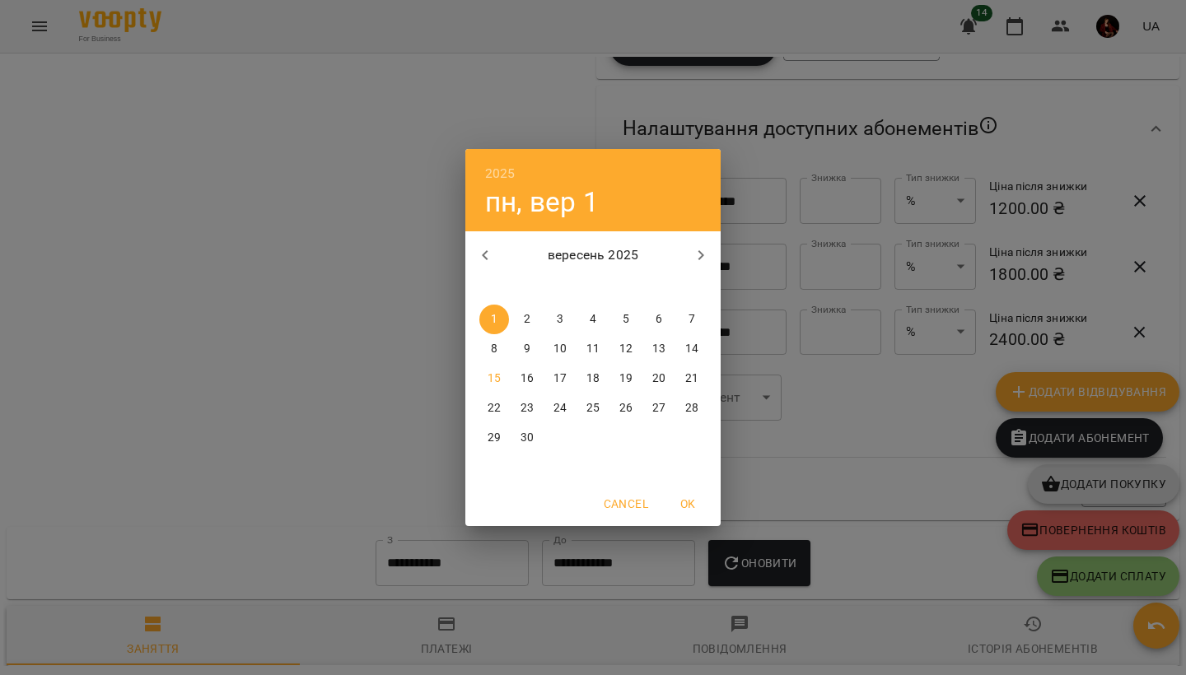
click at [492, 263] on icon "button" at bounding box center [485, 255] width 20 height 20
click at [569, 401] on span "20" at bounding box center [560, 408] width 30 height 16
type input "**********"
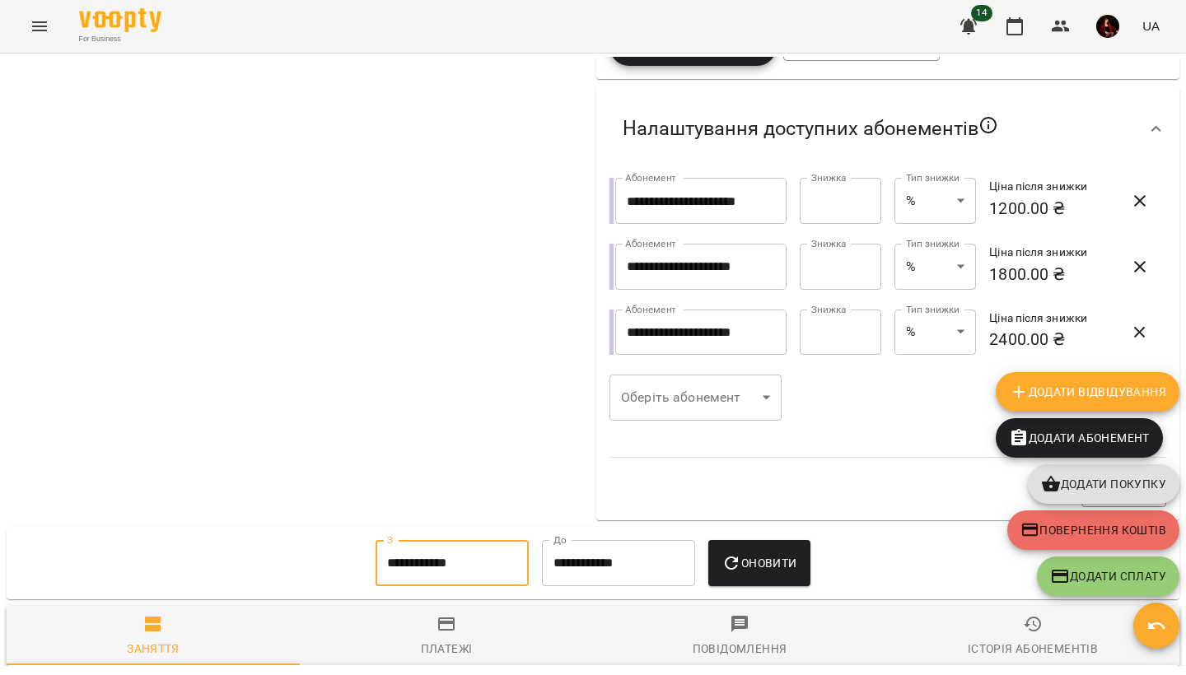
click at [767, 573] on span "Оновити" at bounding box center [758, 563] width 75 height 20
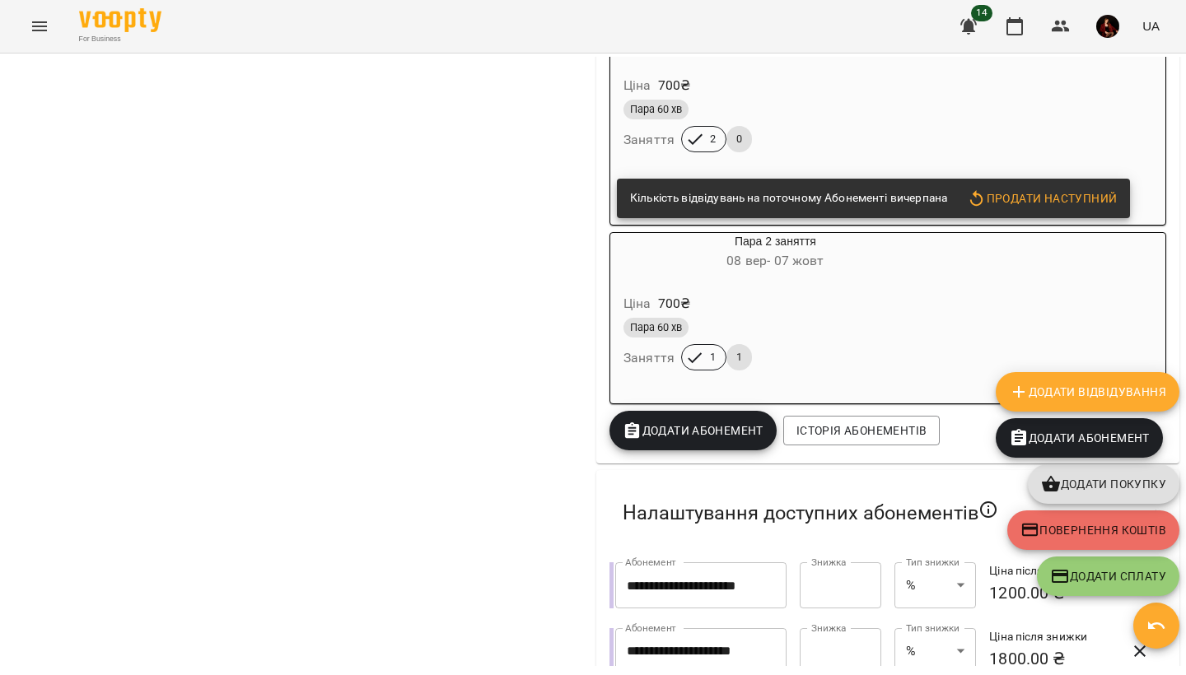
scroll to position [1147, 0]
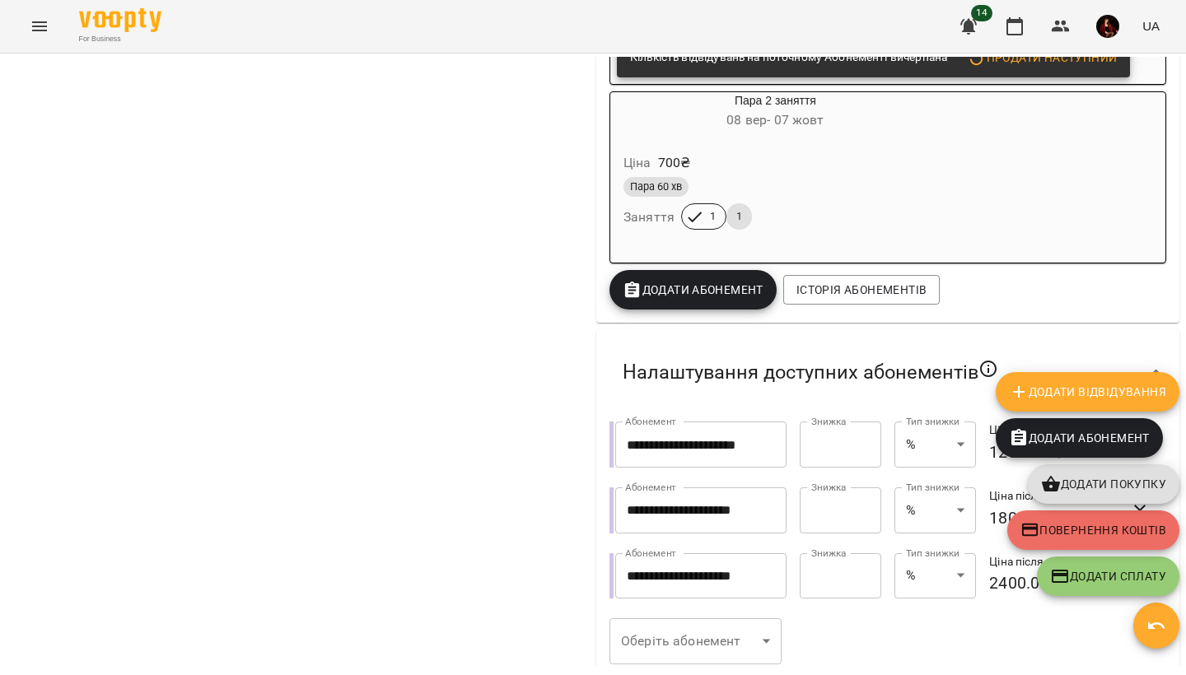
click at [687, 300] on span "Додати Абонемент" at bounding box center [692, 290] width 141 height 20
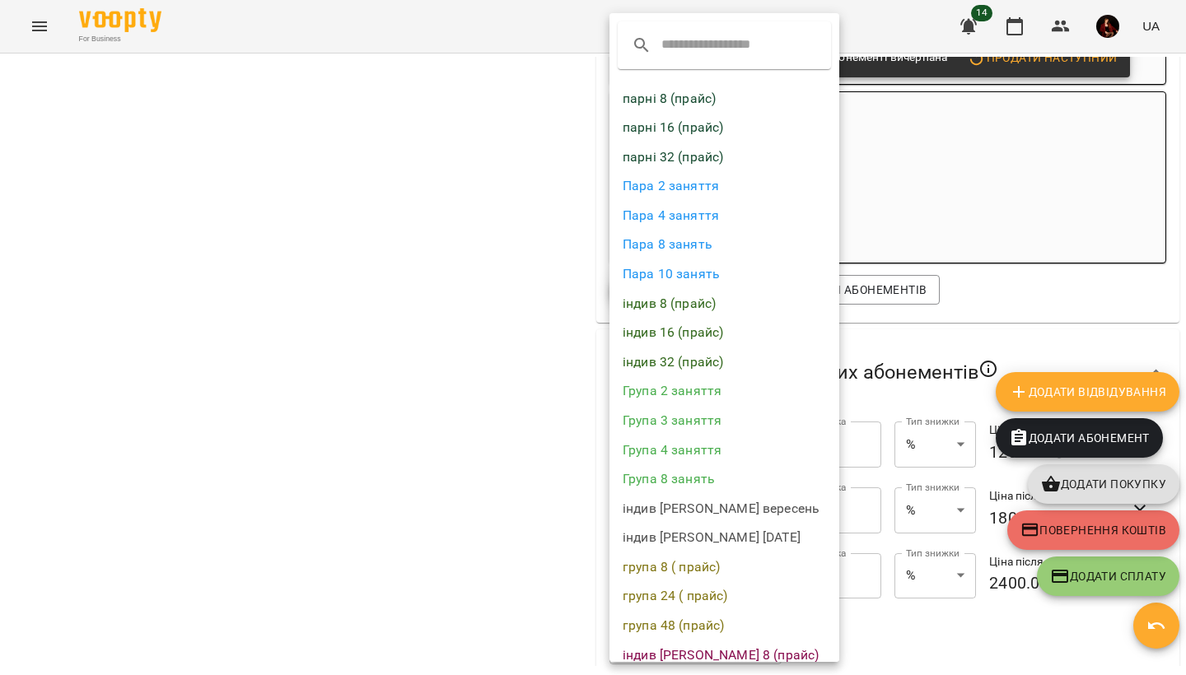
scroll to position [0, 0]
click at [718, 189] on li "Пара 2 заняття" at bounding box center [724, 186] width 230 height 30
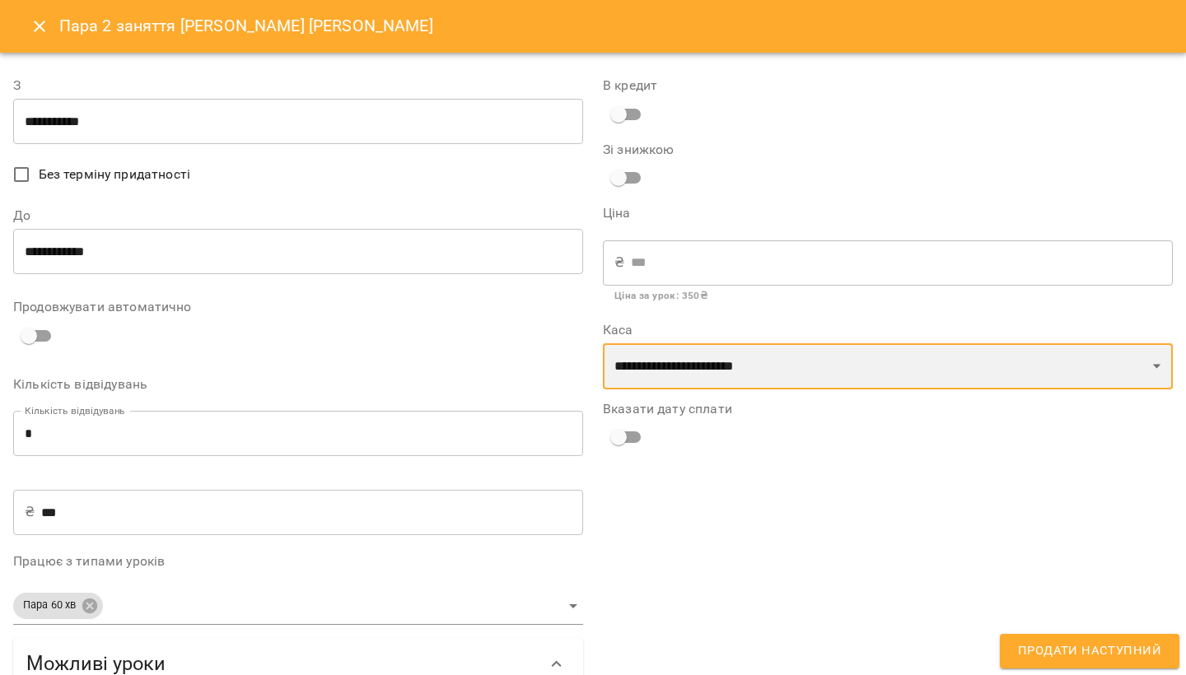
select select "****"
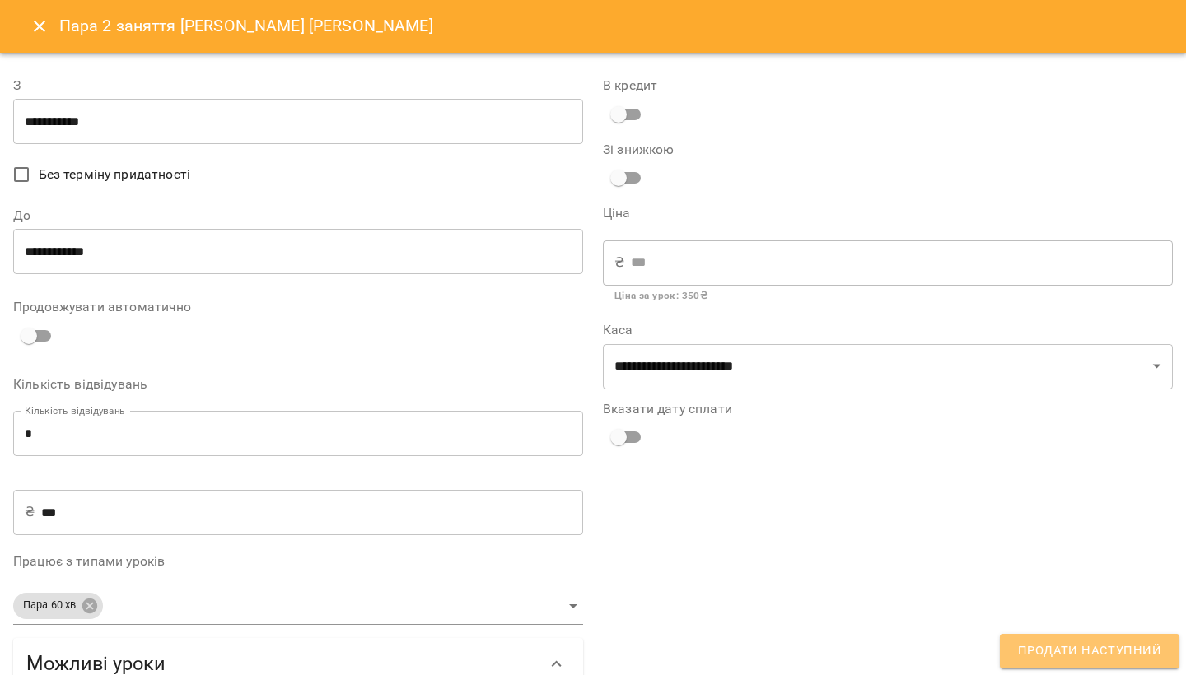
click at [1039, 641] on span "Продати наступний" at bounding box center [1089, 651] width 143 height 21
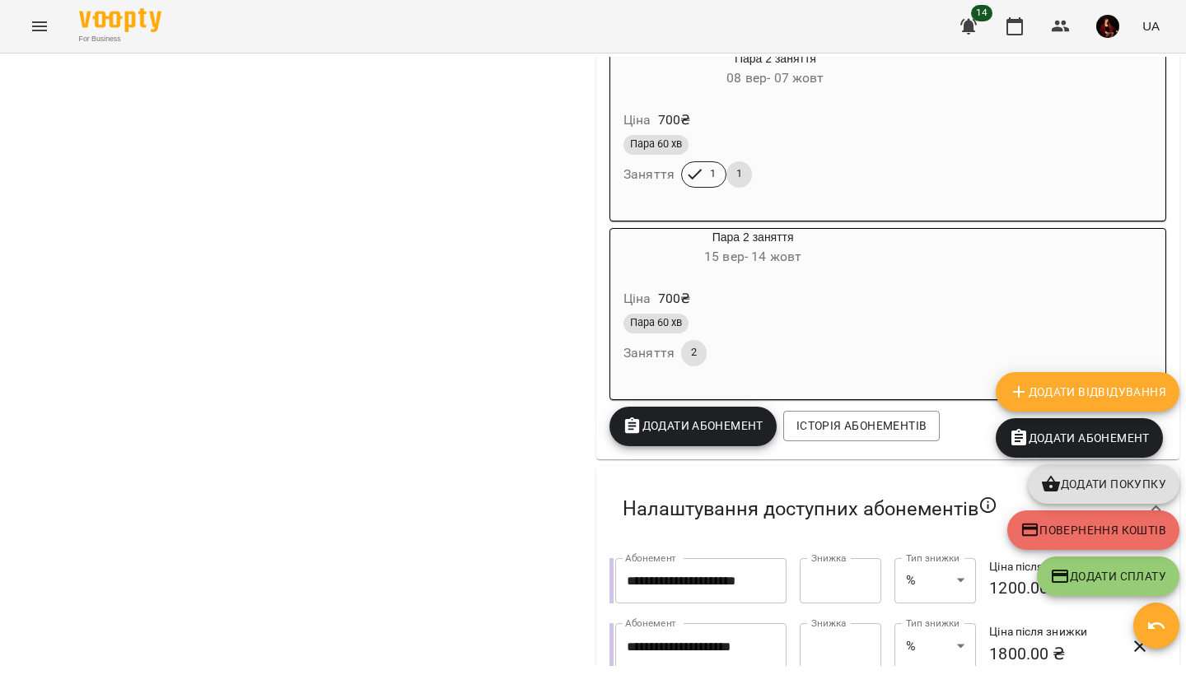
scroll to position [823, 0]
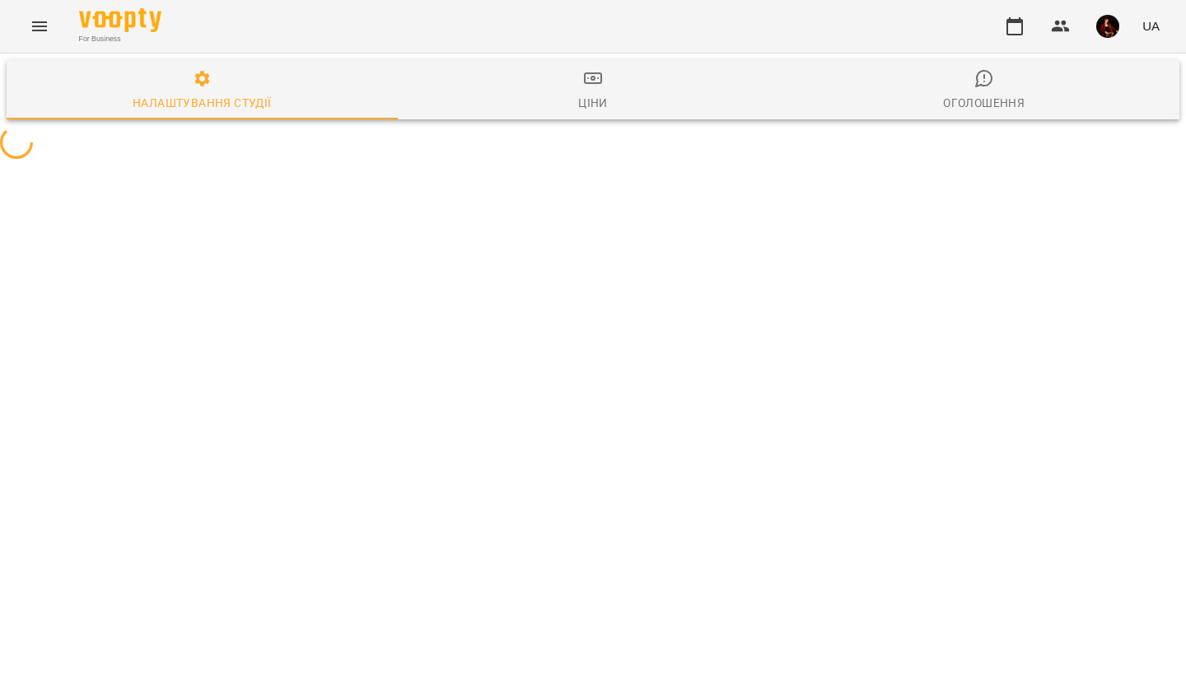
select select "**"
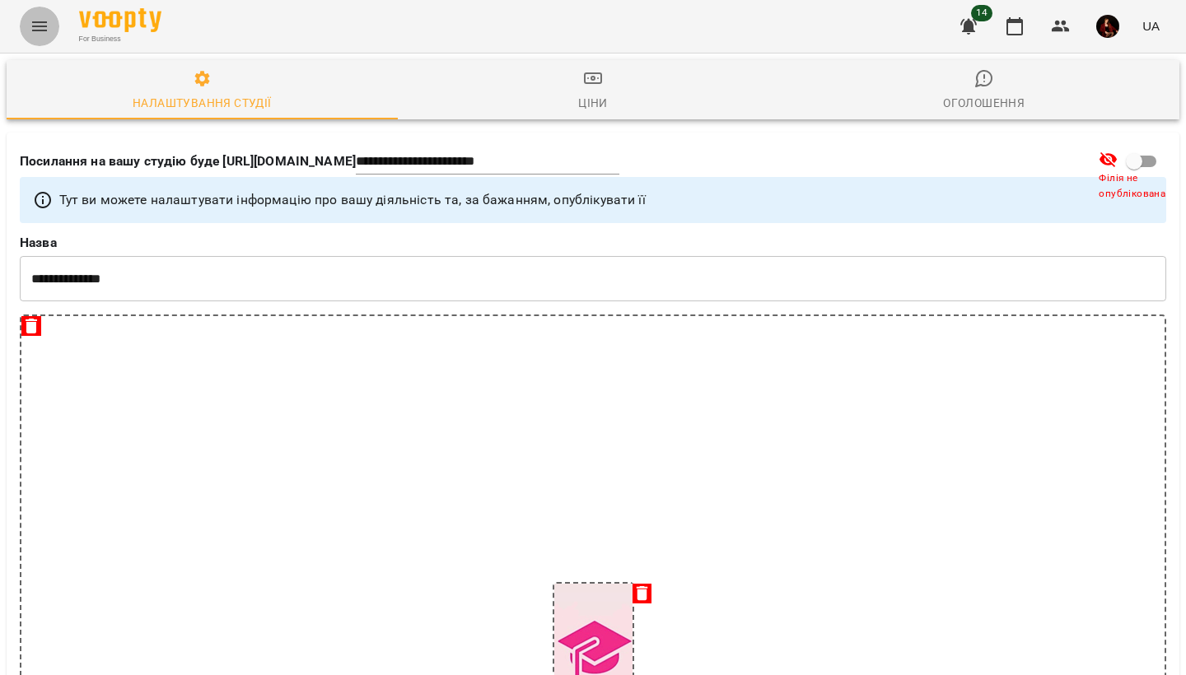
click at [53, 30] on button "Menu" at bounding box center [40, 27] width 40 height 40
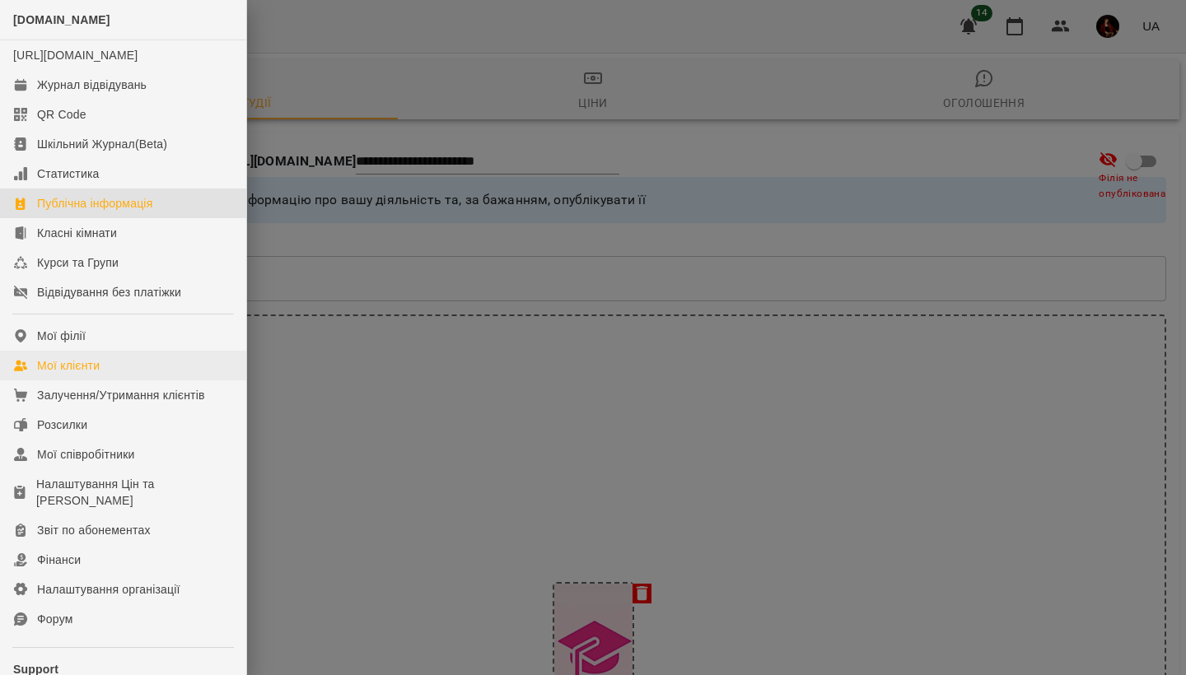
click at [105, 375] on link "Мої клієнти" at bounding box center [123, 366] width 246 height 30
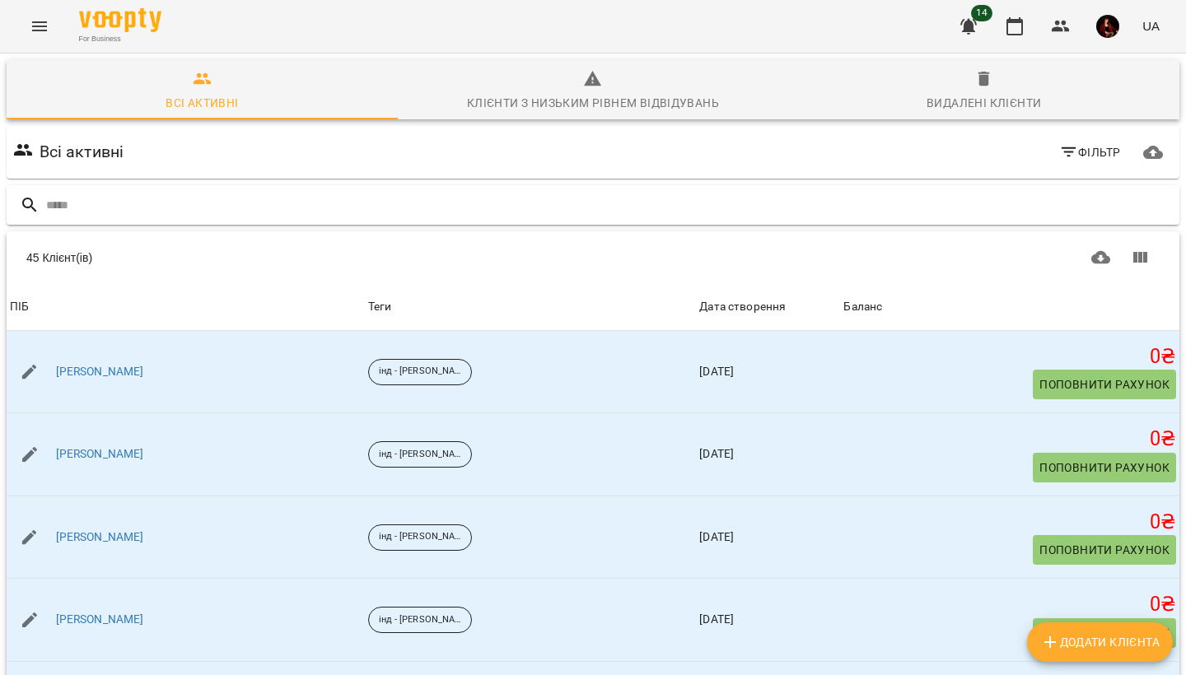
click at [221, 211] on input "text" at bounding box center [609, 205] width 1126 height 27
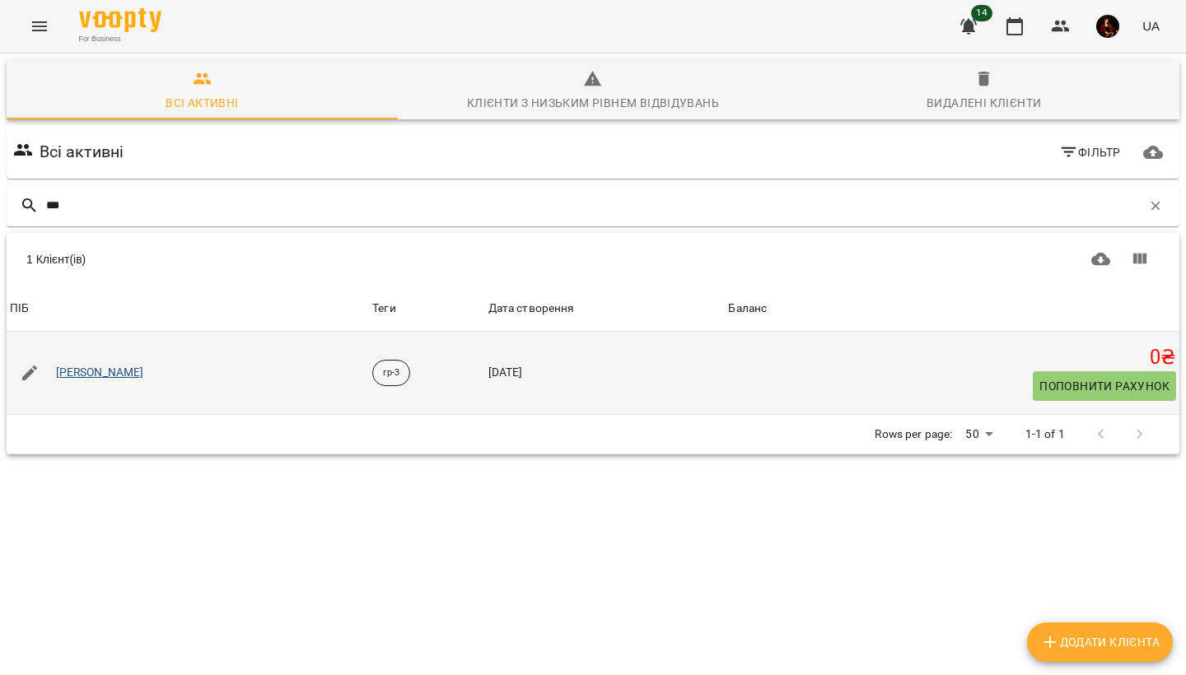
type input "***"
click at [68, 380] on link "[PERSON_NAME]" at bounding box center [100, 373] width 88 height 16
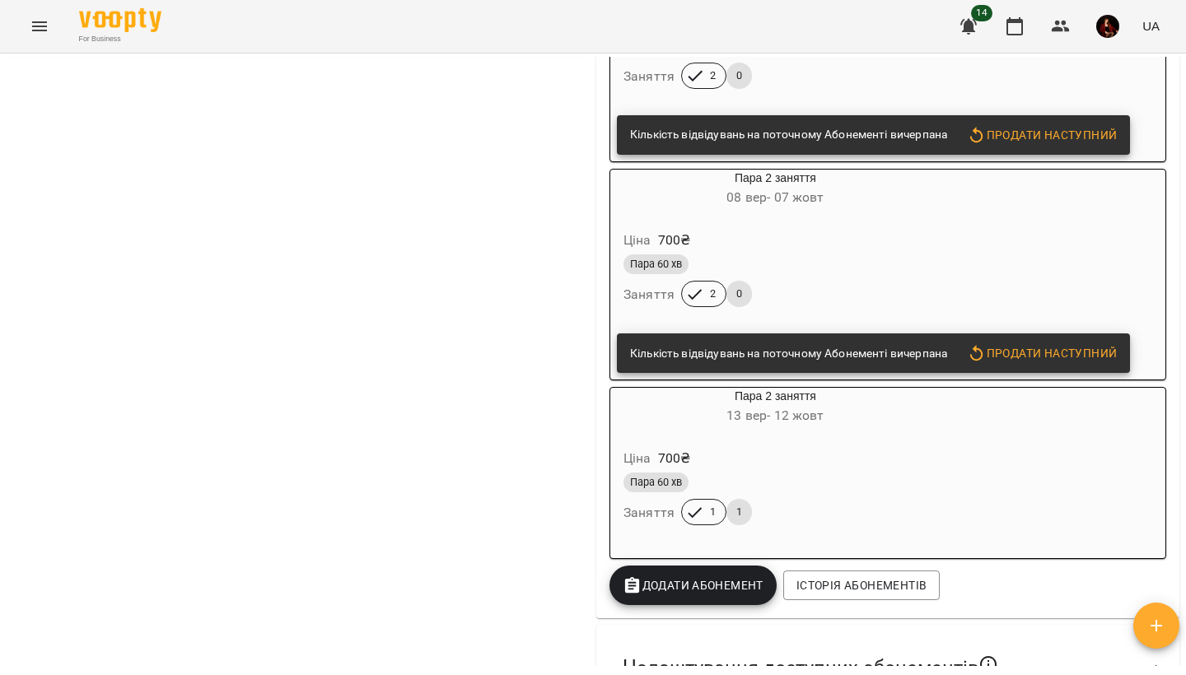
scroll to position [1154, 0]
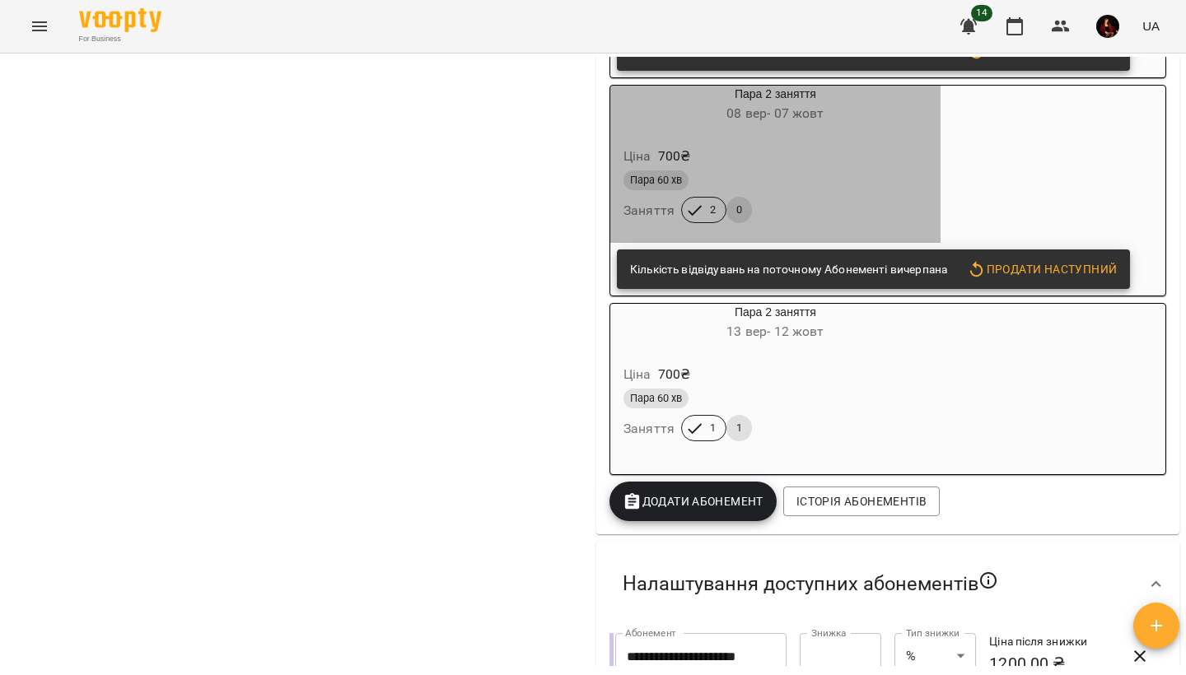
click at [831, 179] on div "Пара 60 хв" at bounding box center [775, 180] width 310 height 26
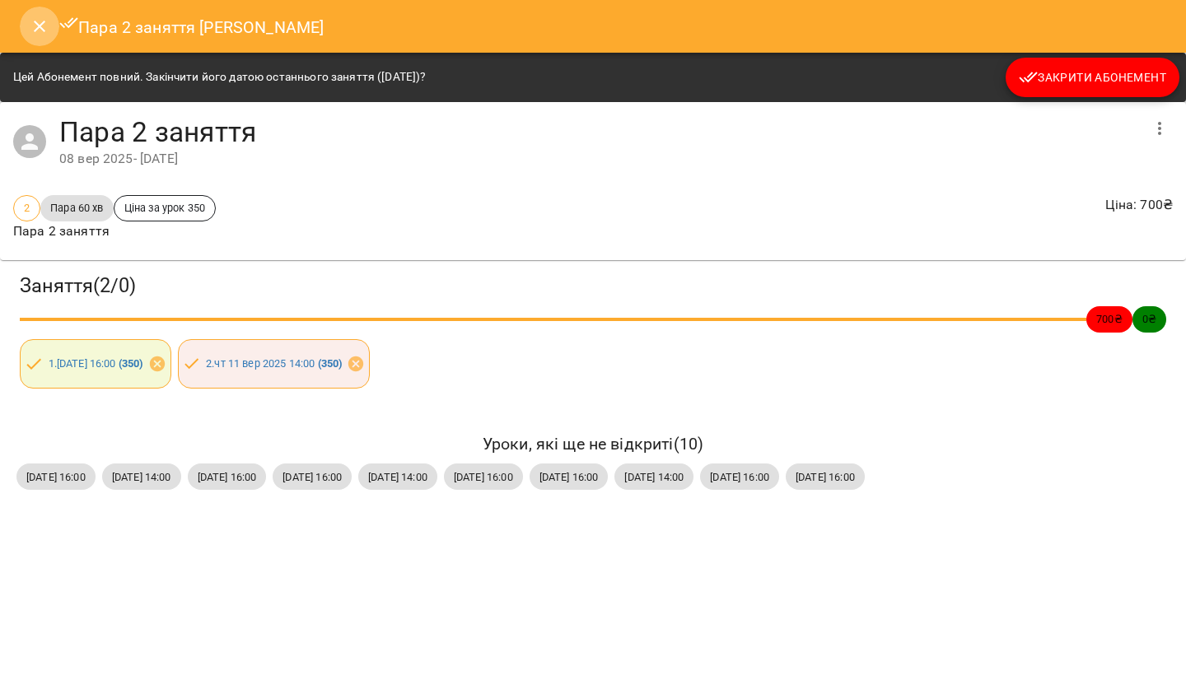
click at [30, 25] on icon "Close" at bounding box center [40, 26] width 20 height 20
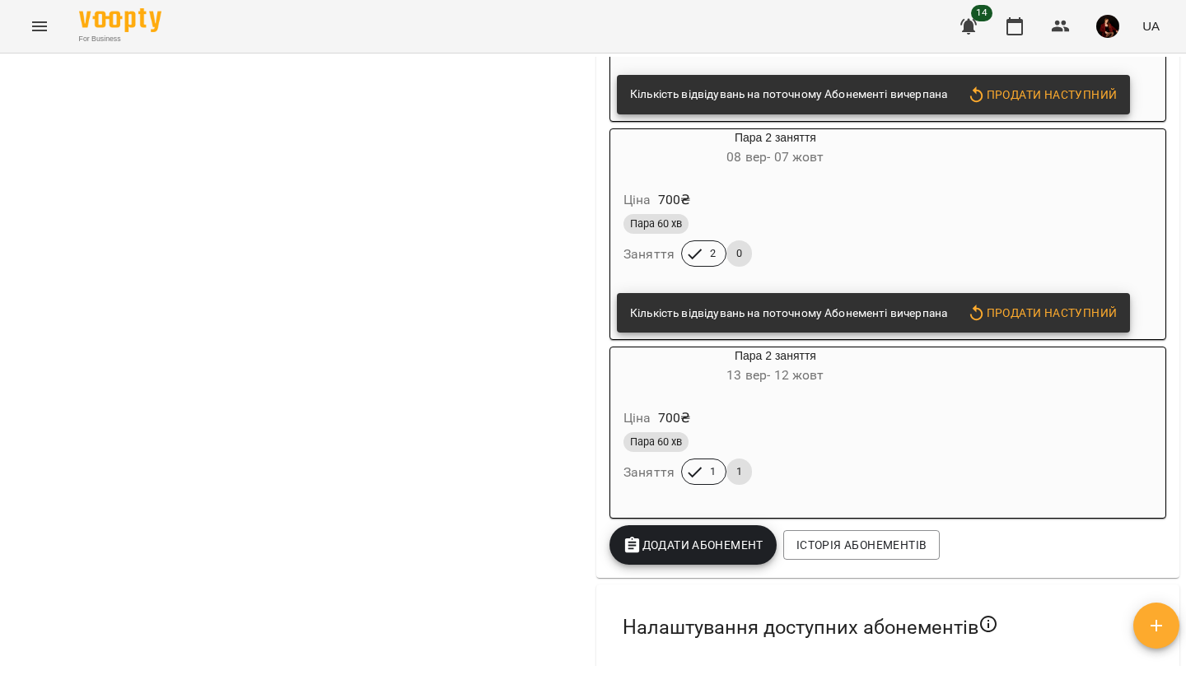
scroll to position [1116, 0]
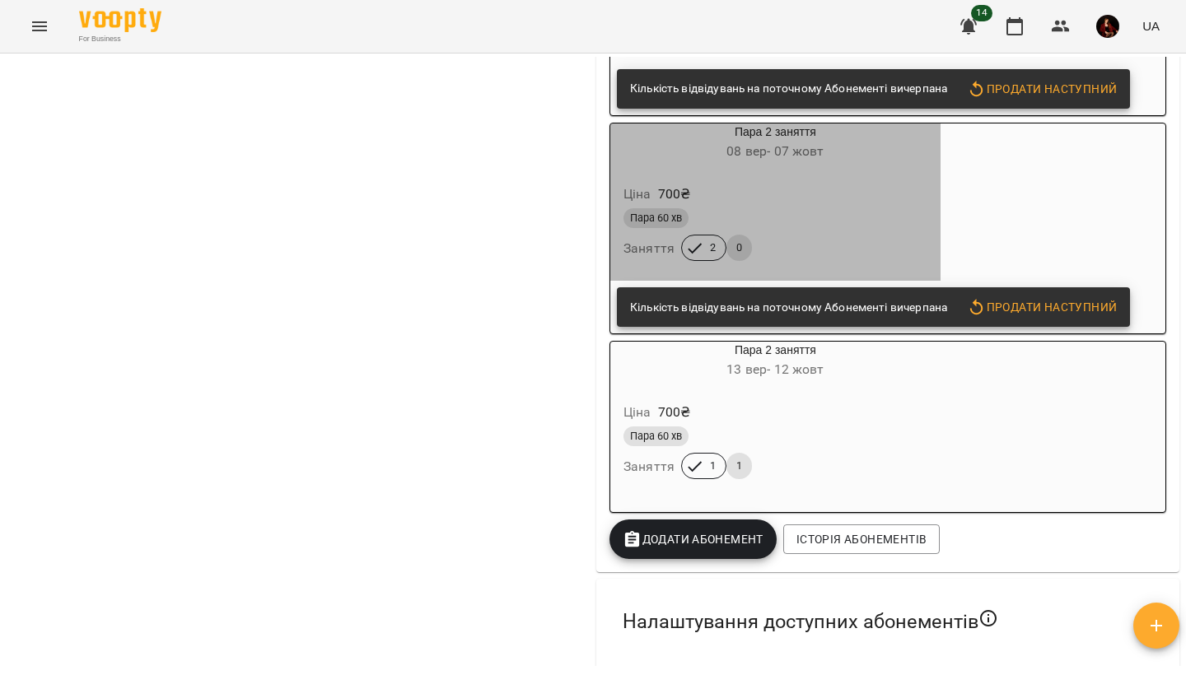
click at [848, 264] on div "Пара 60 хв Заняття 2 0" at bounding box center [775, 234] width 310 height 59
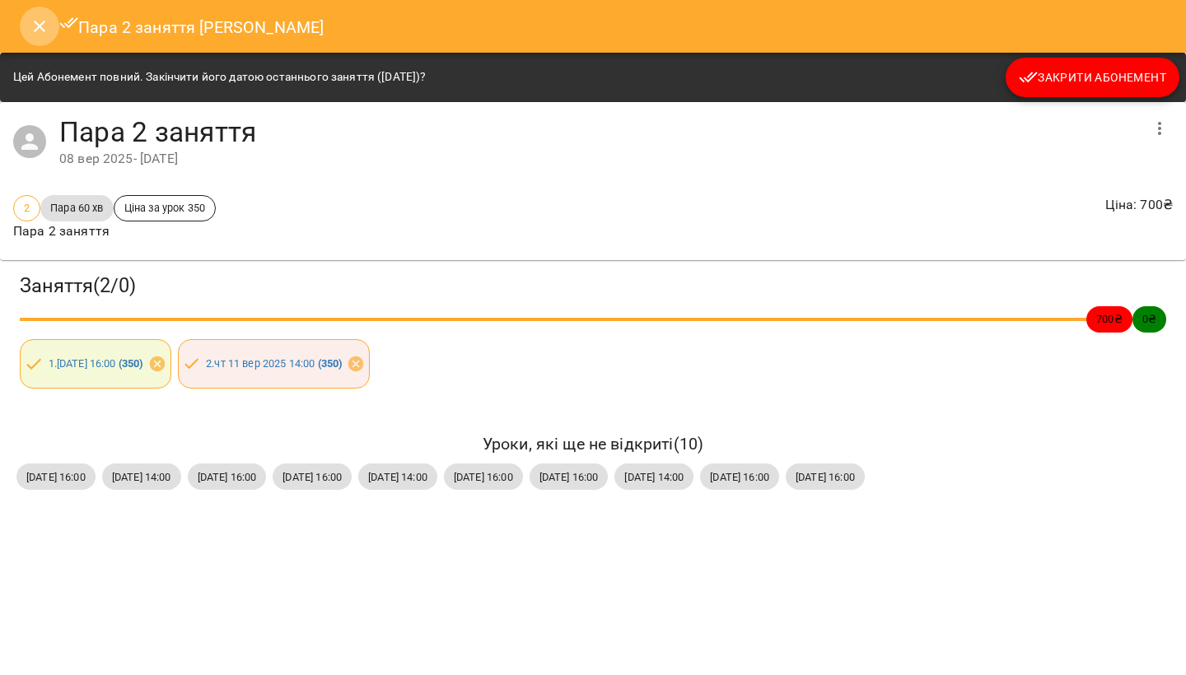
click at [45, 35] on icon "Close" at bounding box center [40, 26] width 20 height 20
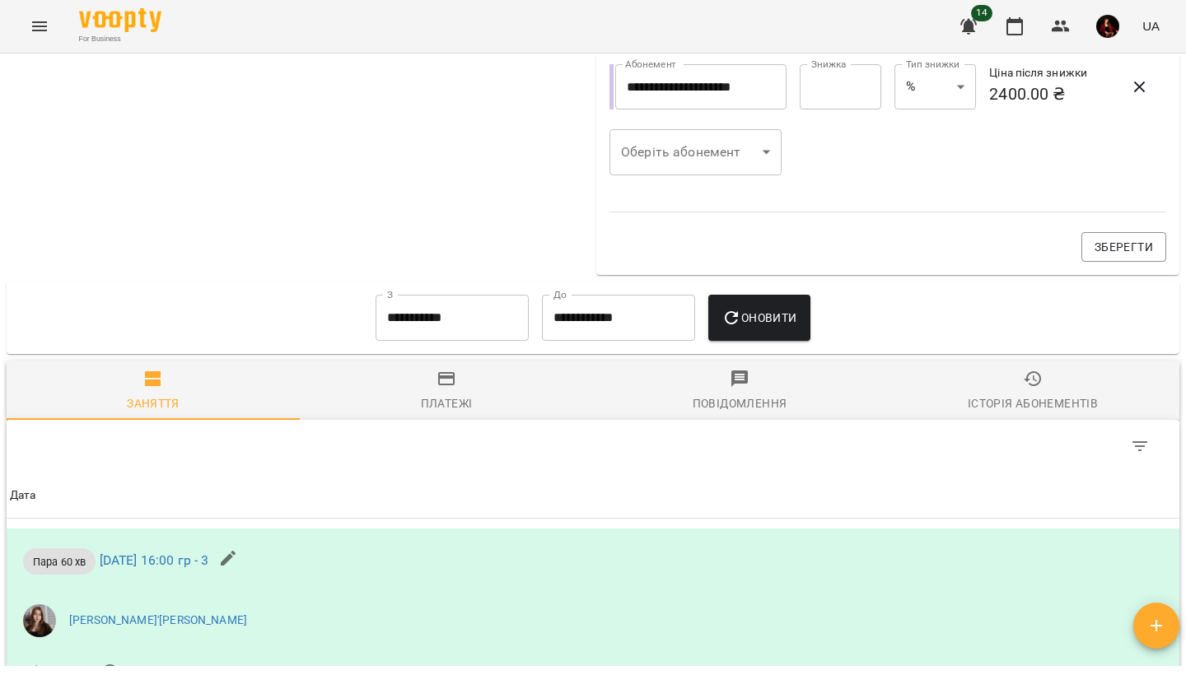
scroll to position [1859, 0]
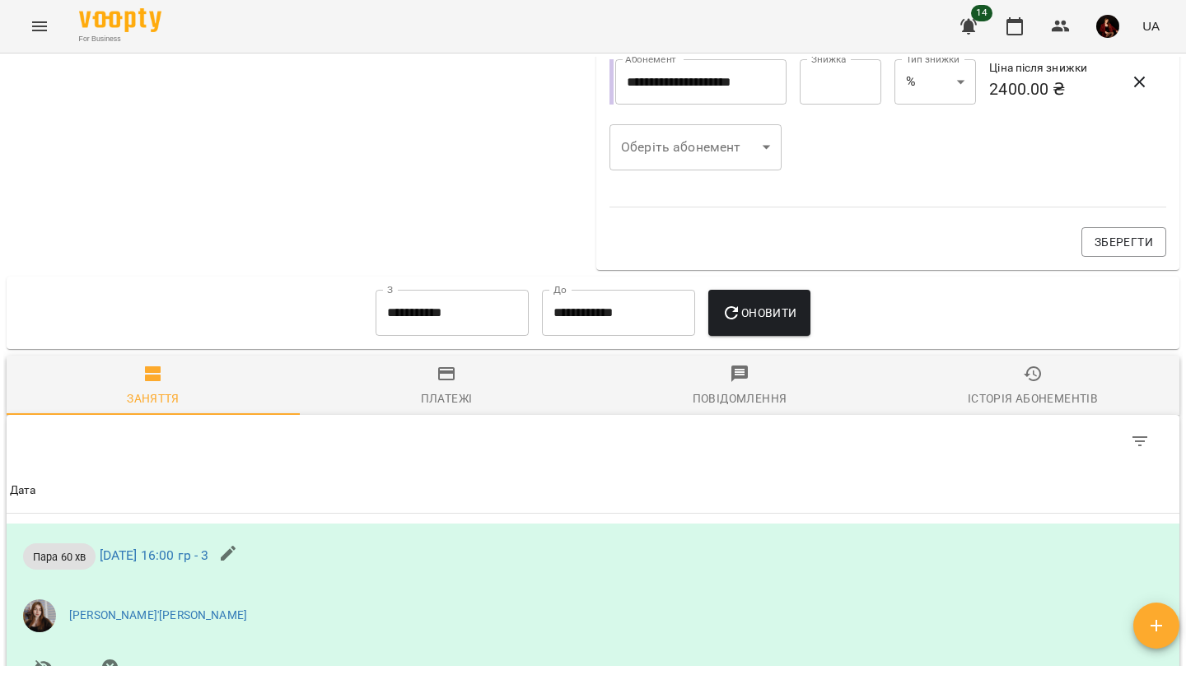
click at [440, 312] on input "**********" at bounding box center [451, 313] width 153 height 46
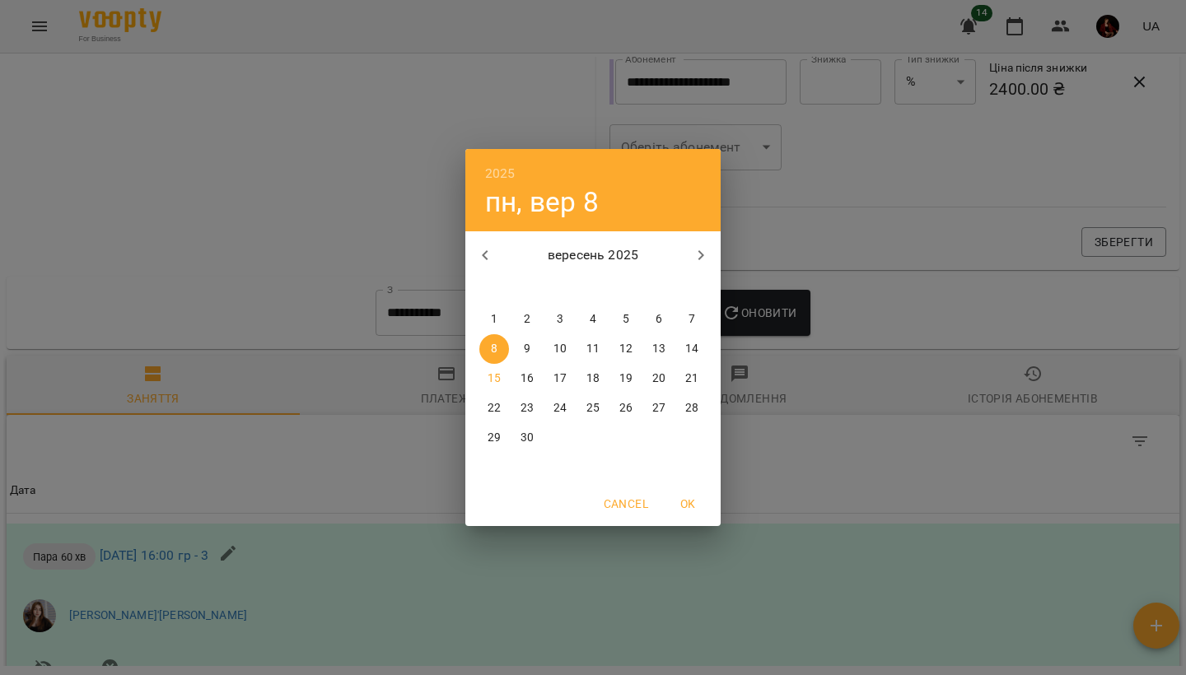
click at [857, 267] on div "2025 пн, вер 8 вересень 2025 пн вт ср чт пт сб нд 1 2 3 4 5 6 7 8 9 10 11 12 13…" at bounding box center [593, 337] width 1186 height 675
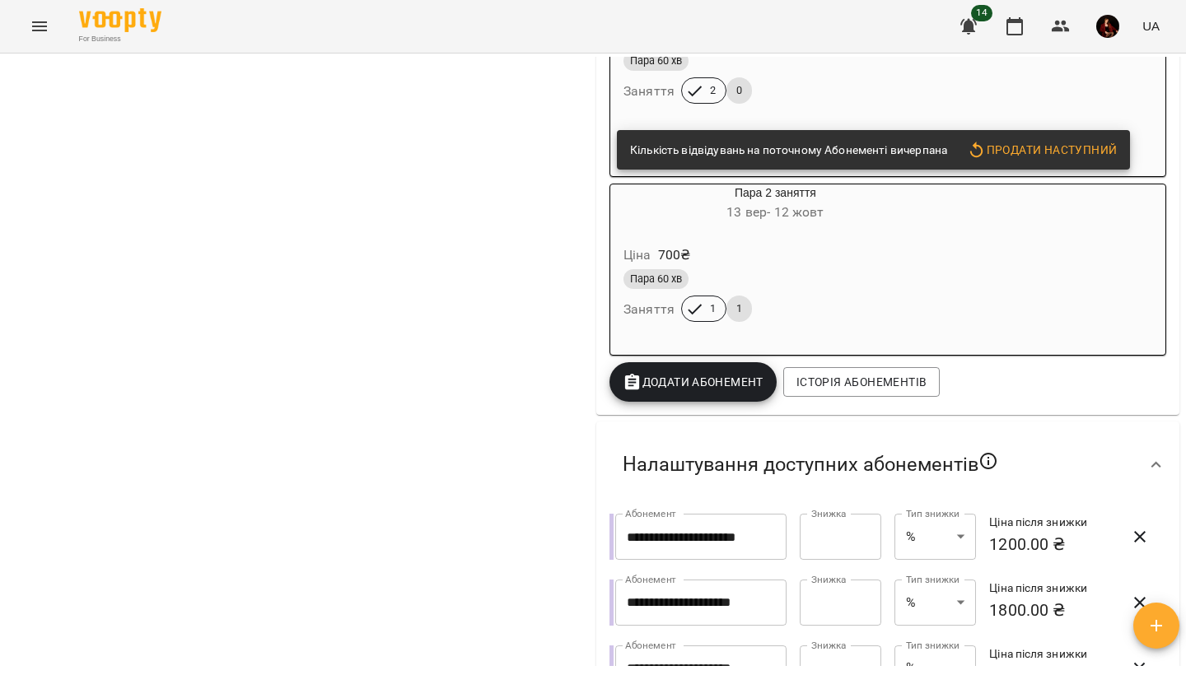
scroll to position [1272, 0]
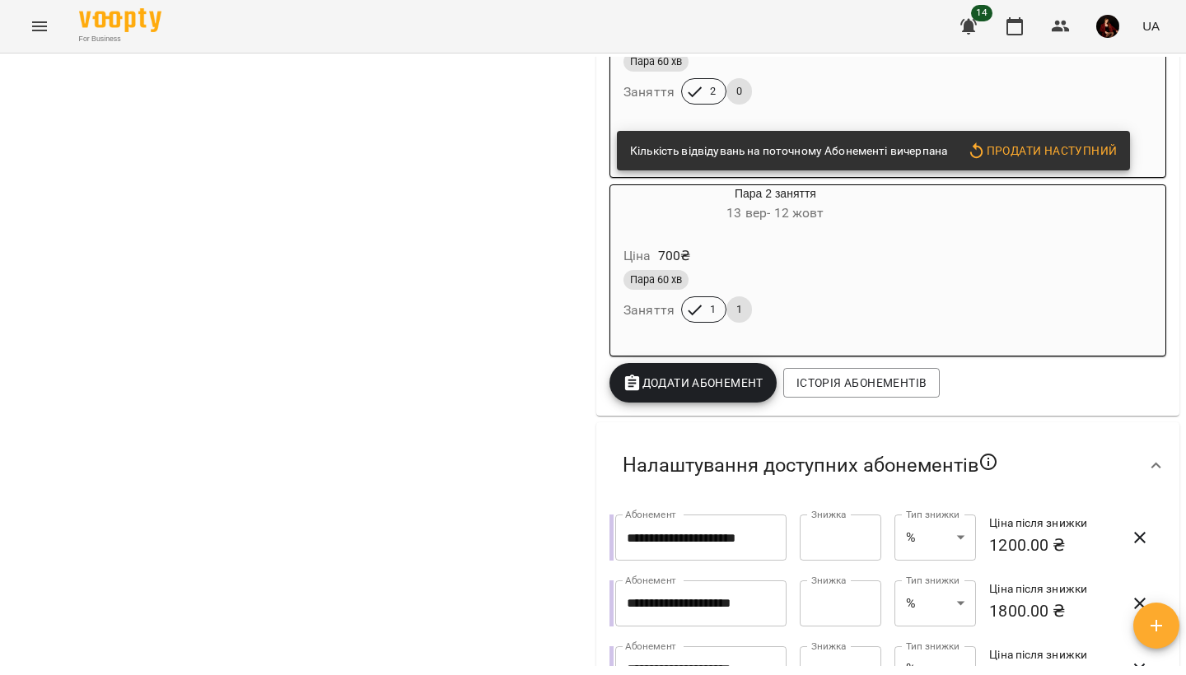
click at [702, 245] on div "Ціна 700 ₴ Пара 60 хв Заняття 1 1" at bounding box center [775, 287] width 330 height 112
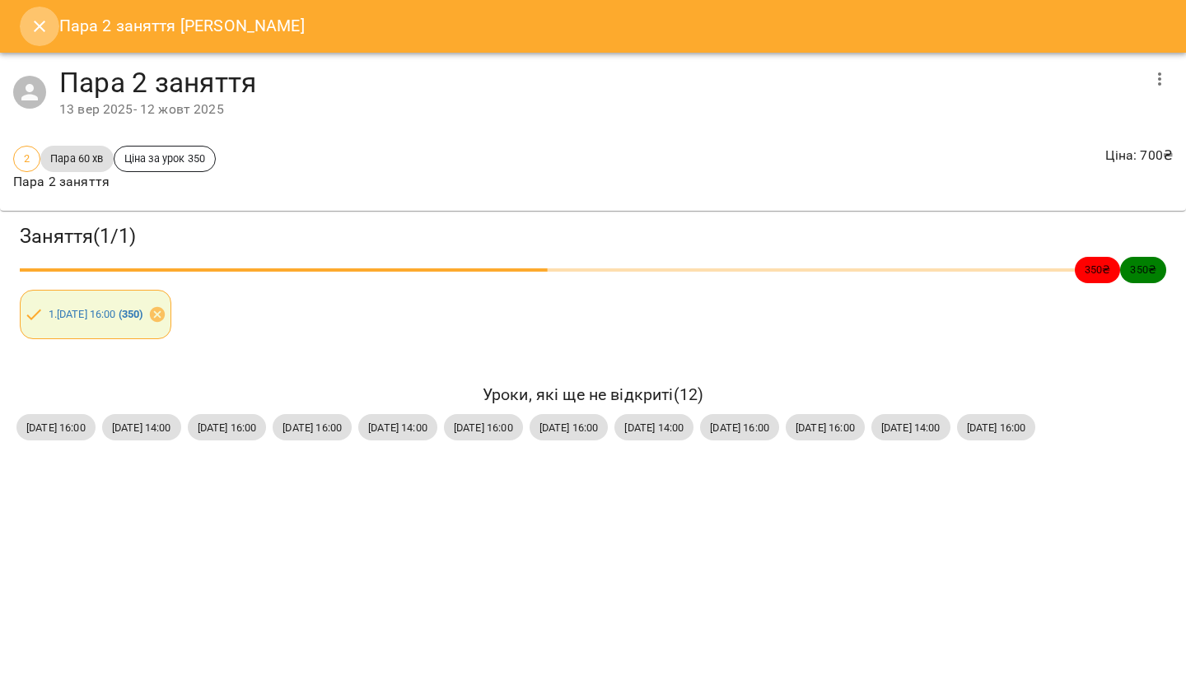
click at [44, 30] on icon "Close" at bounding box center [40, 27] width 12 height 12
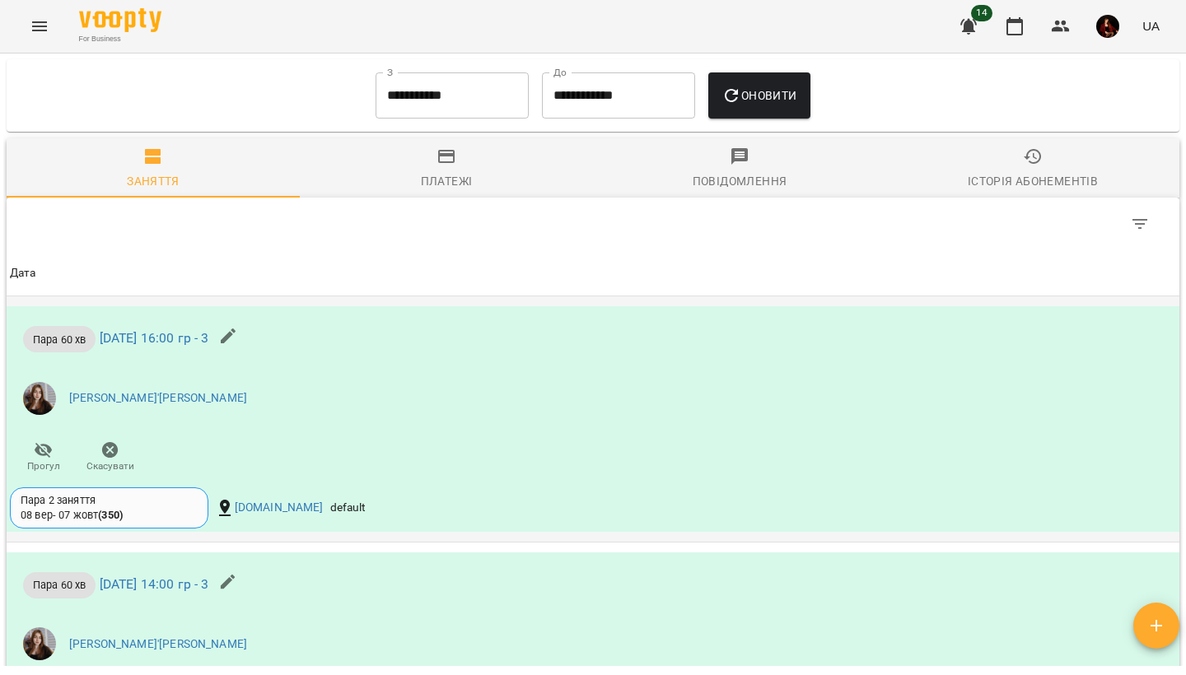
scroll to position [2072, 0]
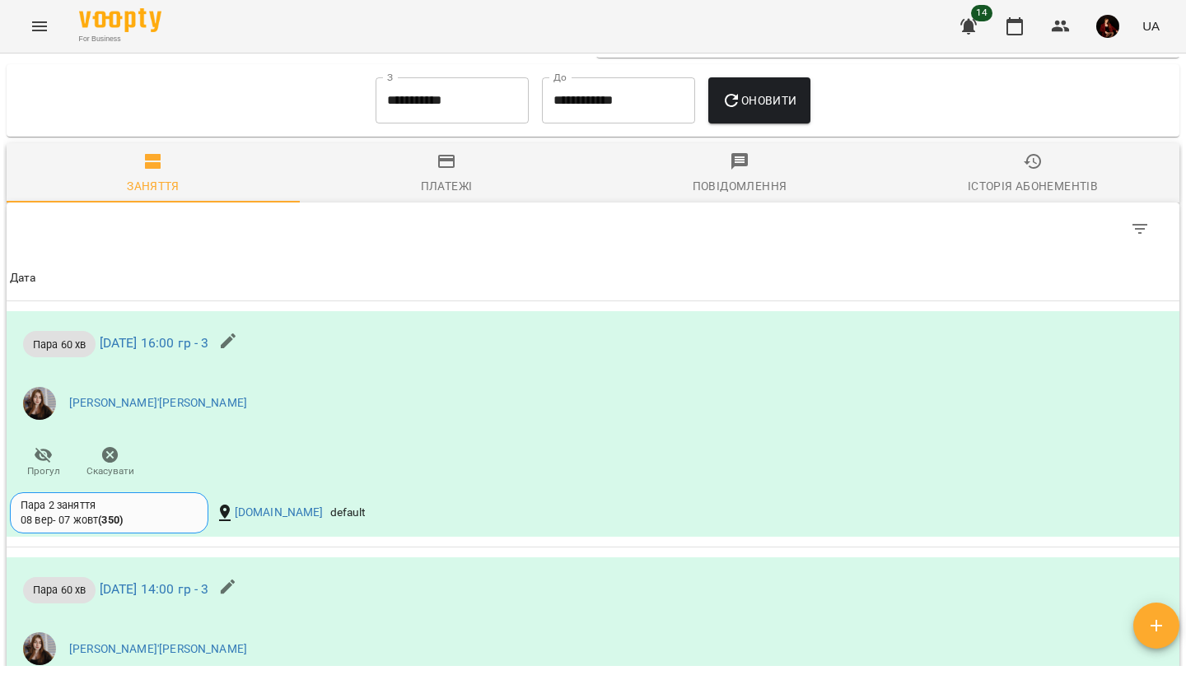
click at [472, 106] on input "**********" at bounding box center [451, 100] width 153 height 46
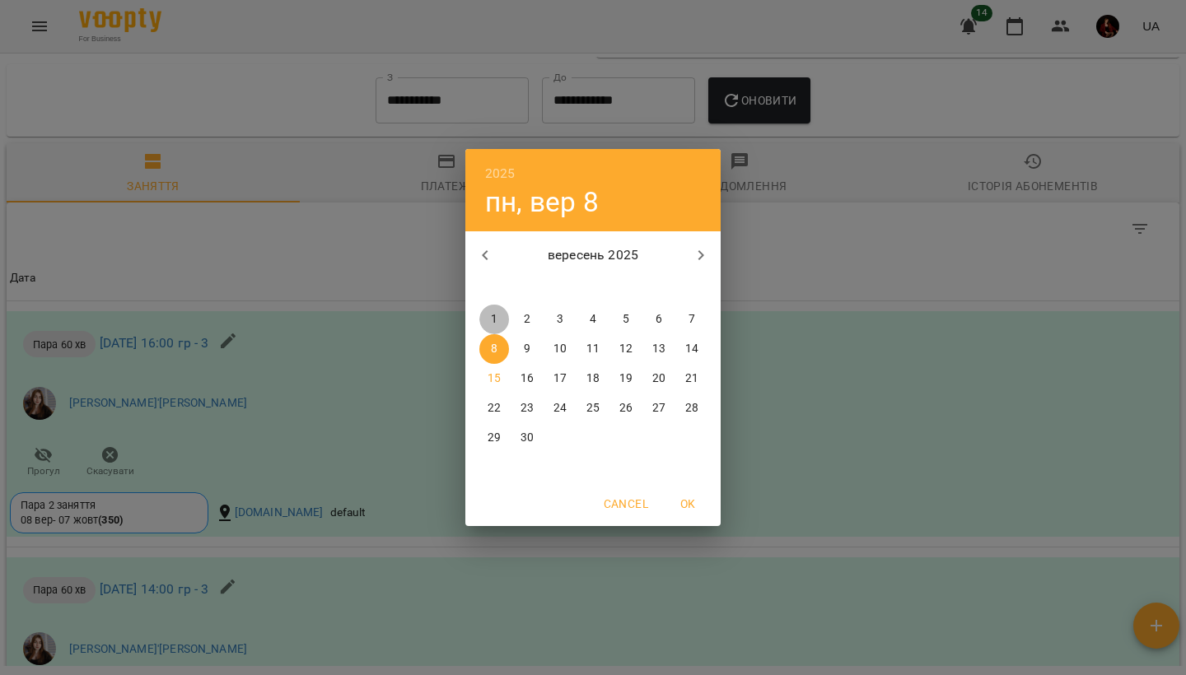
click at [489, 318] on span "1" at bounding box center [494, 319] width 30 height 16
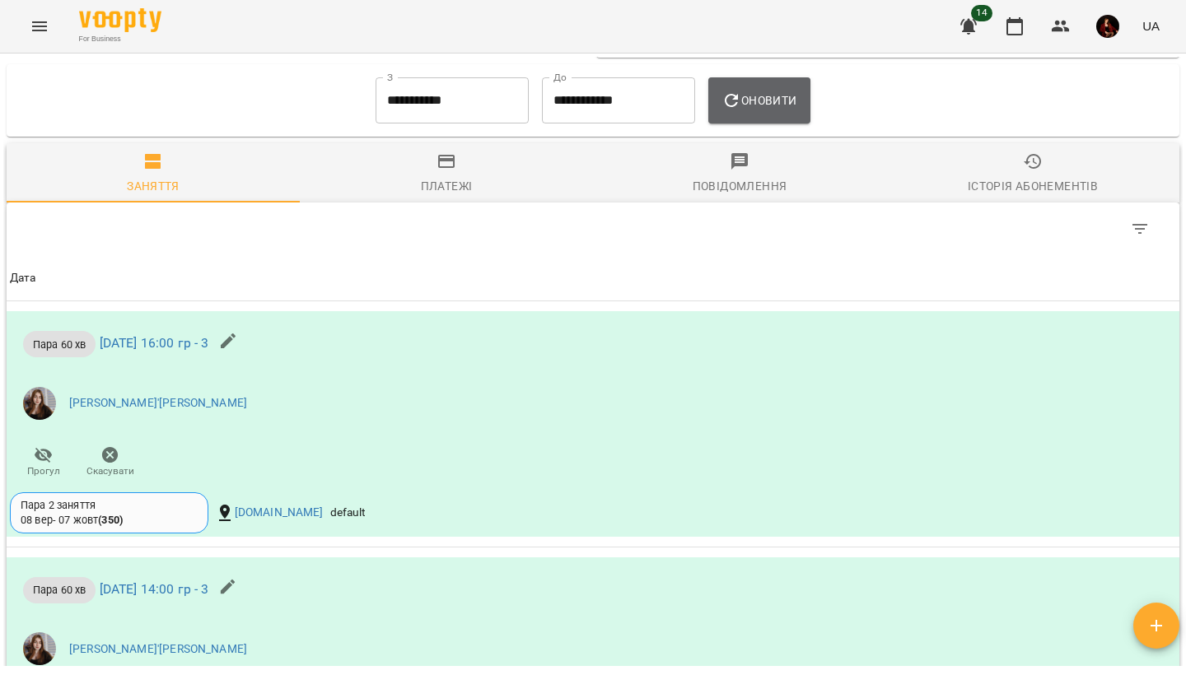
click at [790, 124] on button "Оновити" at bounding box center [758, 100] width 101 height 46
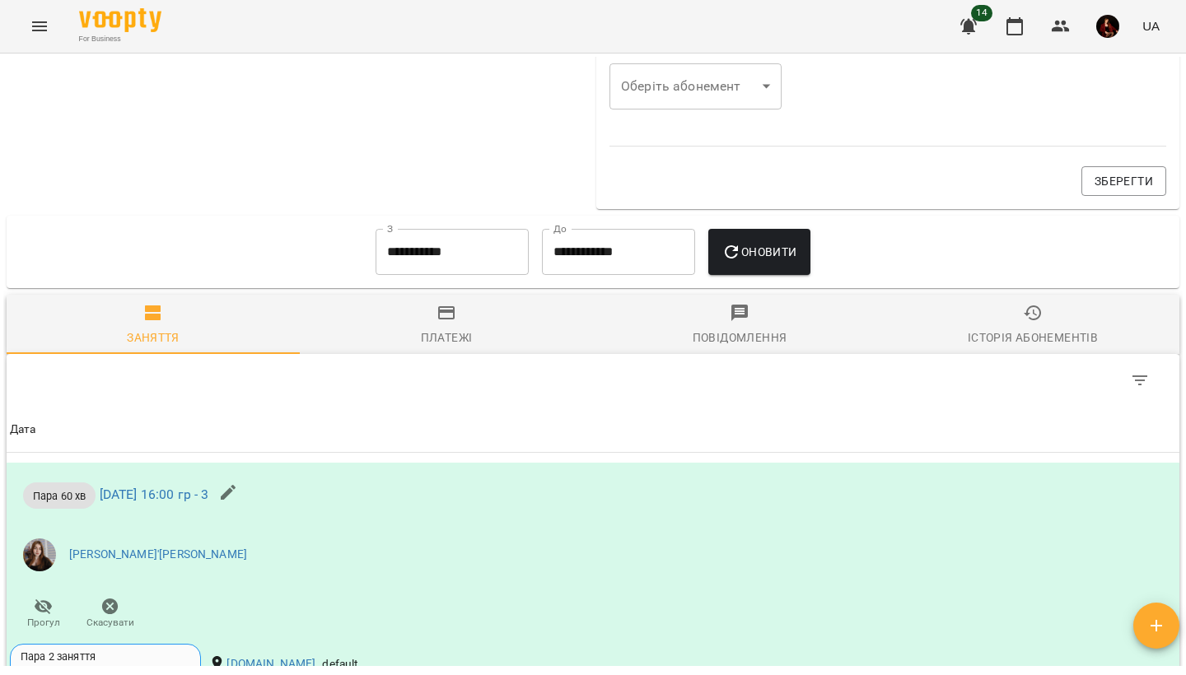
scroll to position [1783, 0]
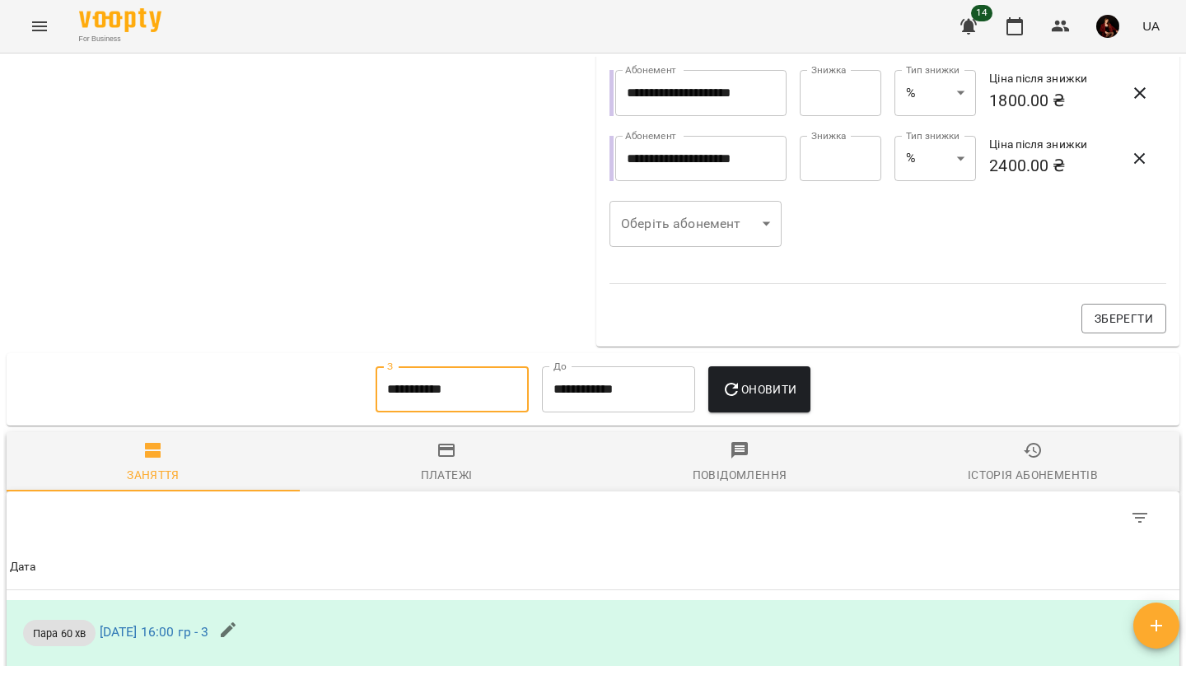
click at [415, 390] on input "**********" at bounding box center [451, 389] width 153 height 46
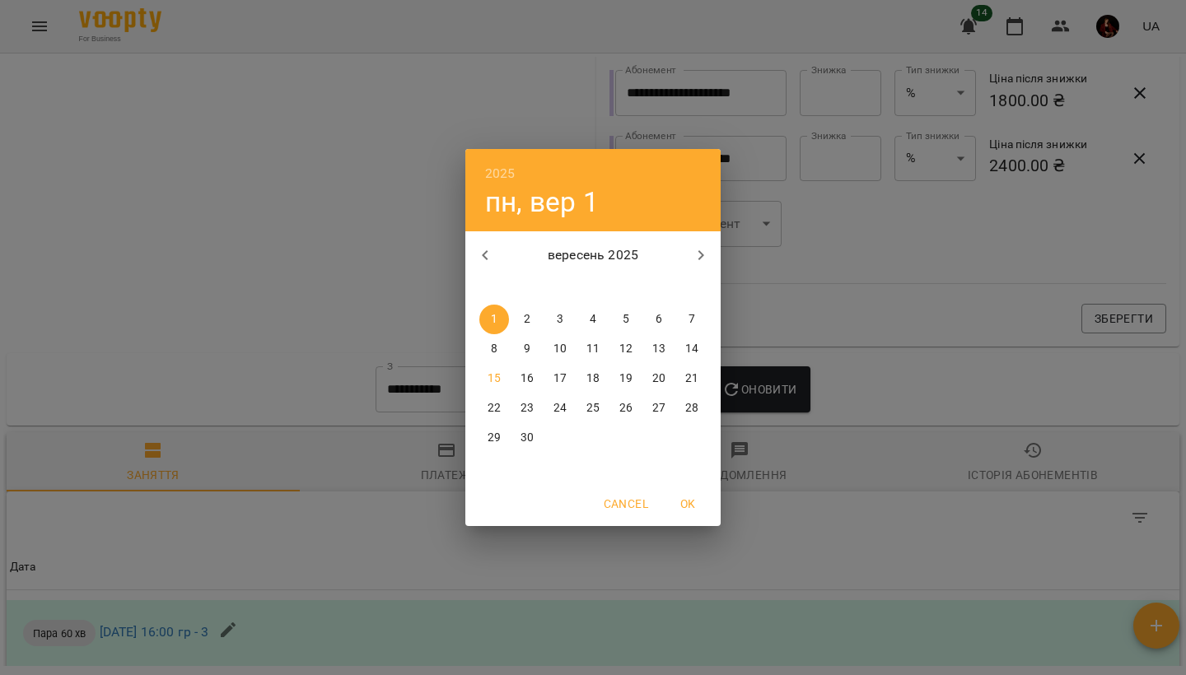
click at [482, 251] on icon "button" at bounding box center [485, 255] width 20 height 20
click at [563, 414] on p "20" at bounding box center [559, 408] width 13 height 16
type input "**********"
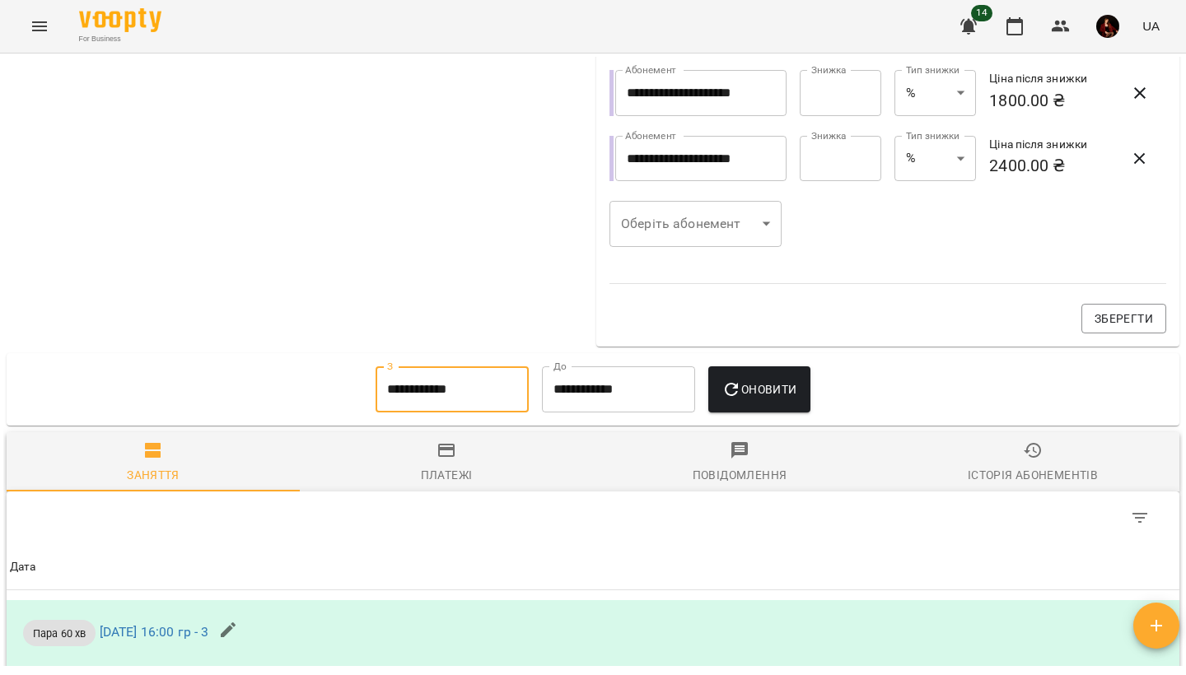
click at [741, 399] on icon "button" at bounding box center [731, 390] width 20 height 20
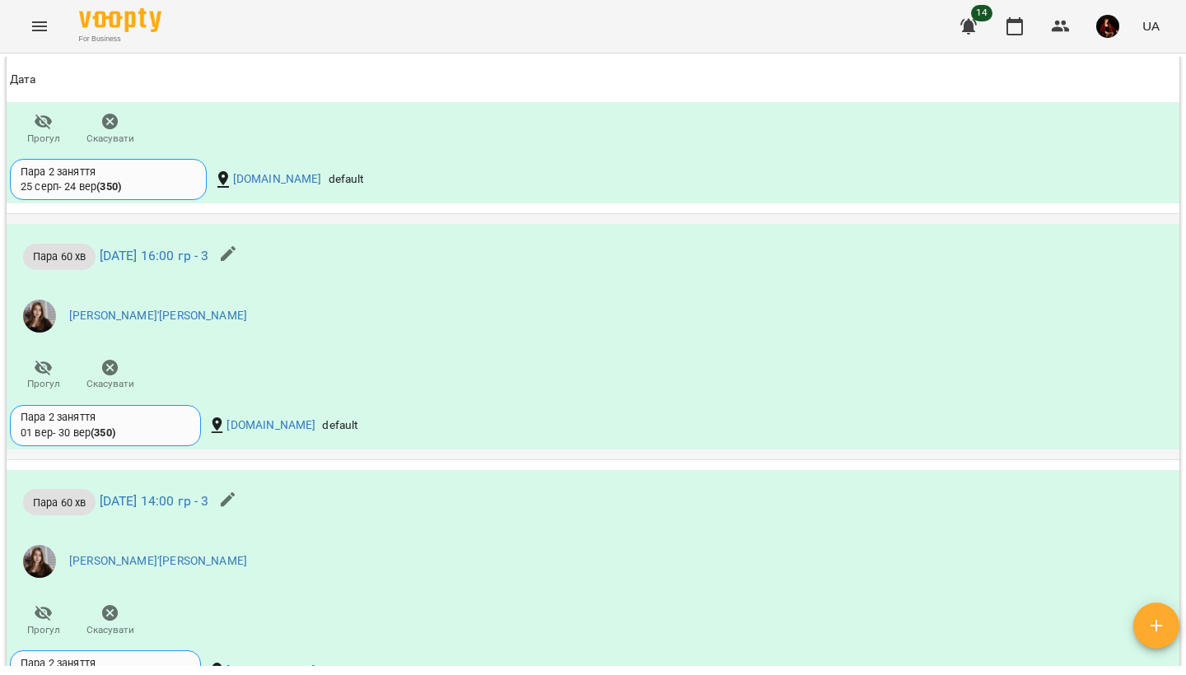
scroll to position [3382, 0]
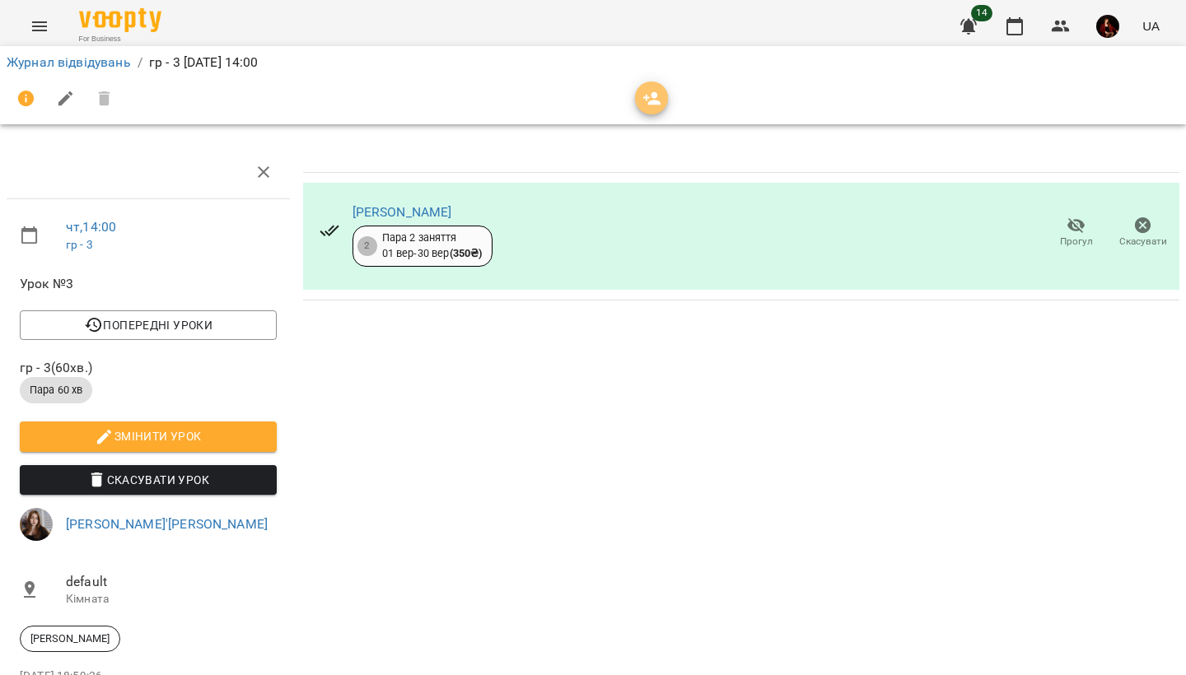
click at [643, 100] on icon "button" at bounding box center [652, 99] width 20 height 20
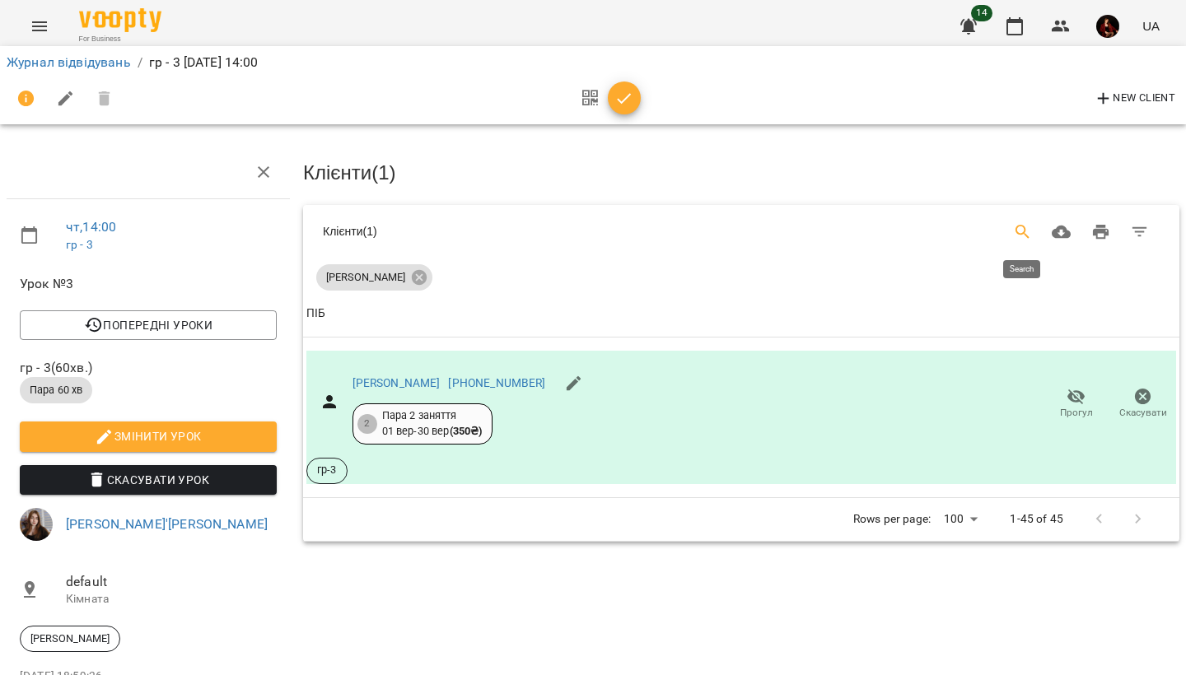
click at [1028, 232] on icon "Search" at bounding box center [1023, 232] width 20 height 20
type input "*"
